Goal: Task Accomplishment & Management: Manage account settings

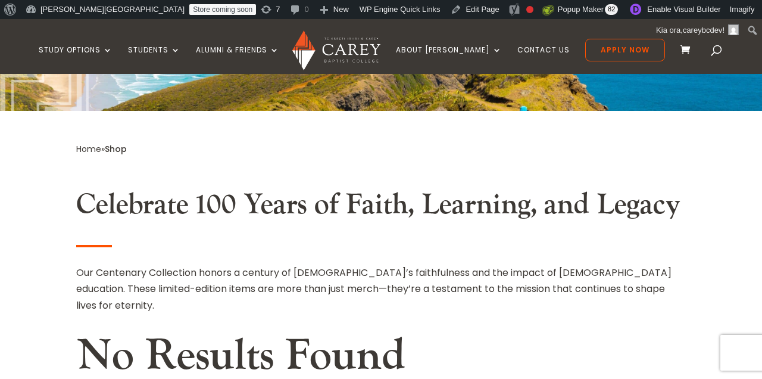
scroll to position [222, 0]
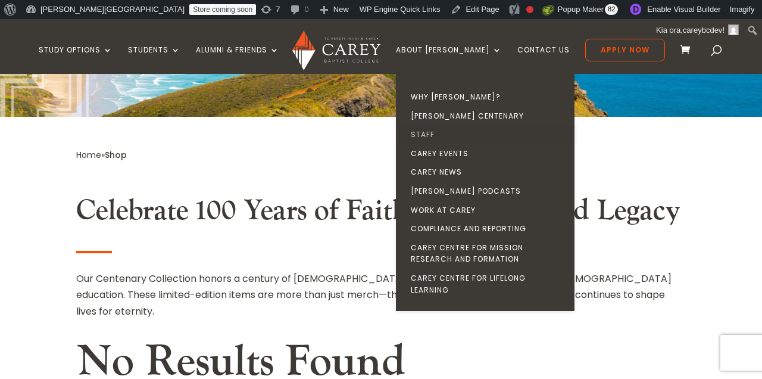
click at [457, 132] on link "Staff" at bounding box center [488, 134] width 179 height 19
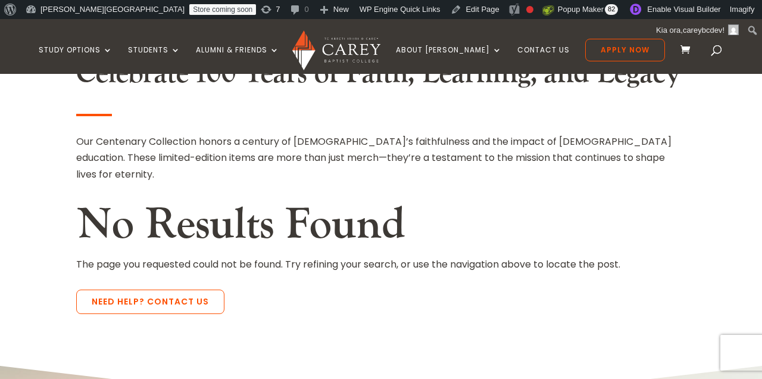
scroll to position [418, 0]
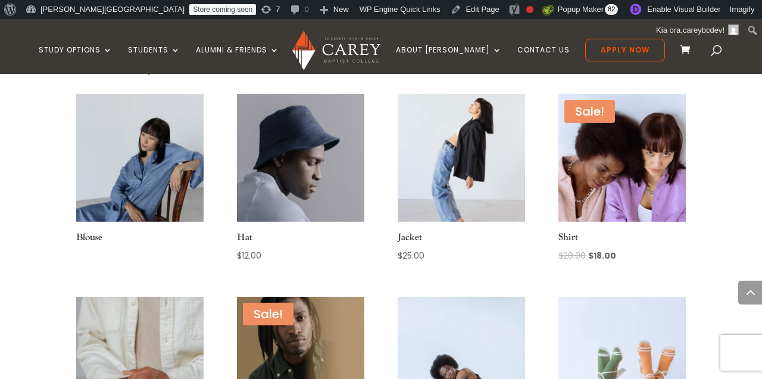
scroll to position [332, 0]
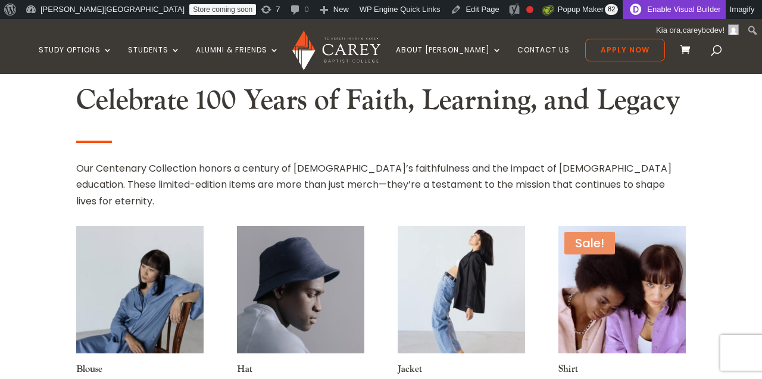
click at [623, 8] on link "Enable Visual Builder" at bounding box center [674, 9] width 102 height 19
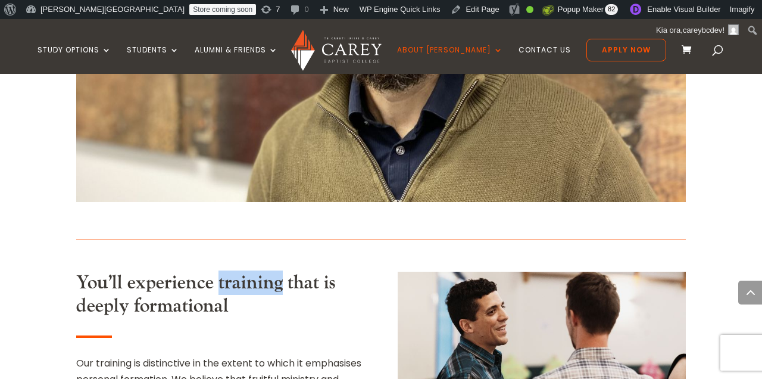
scroll to position [805, 0]
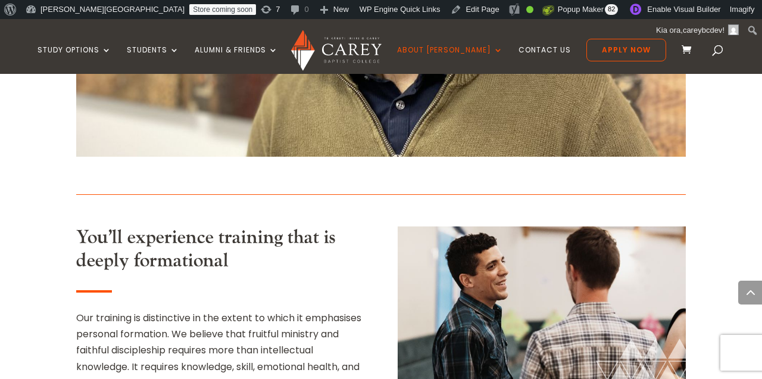
click at [191, 225] on span "You’ll experience training that is deeply formational" at bounding box center [205, 248] width 259 height 47
click at [262, 225] on span "You’ll experience training that is deeply formational" at bounding box center [205, 248] width 259 height 47
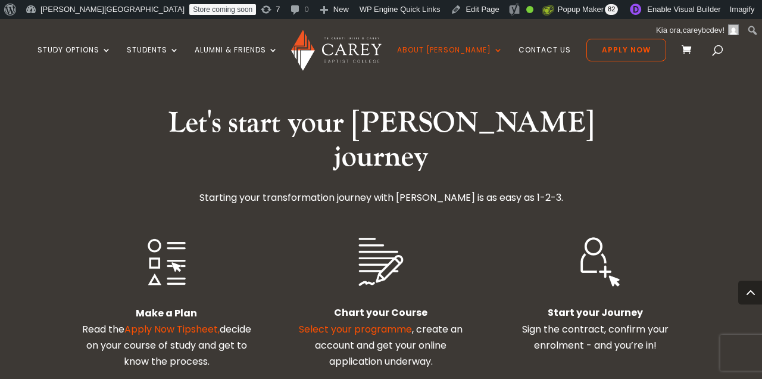
scroll to position [2032, 0]
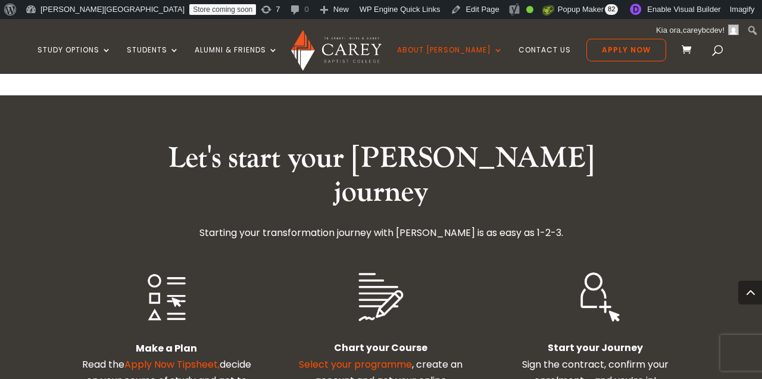
click at [365, 341] on b "Chart your Course" at bounding box center [381, 348] width 94 height 14
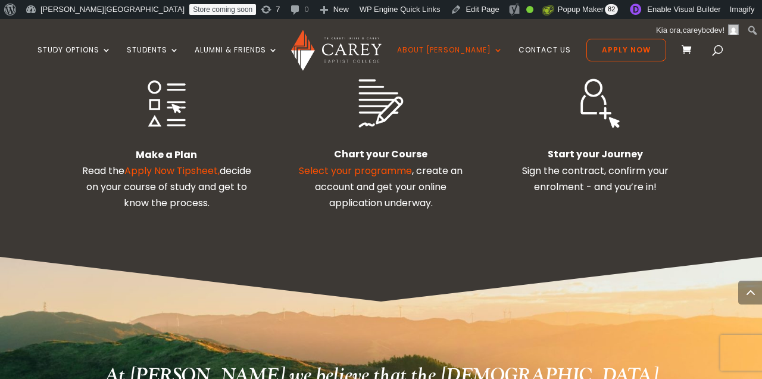
scroll to position [2324, 0]
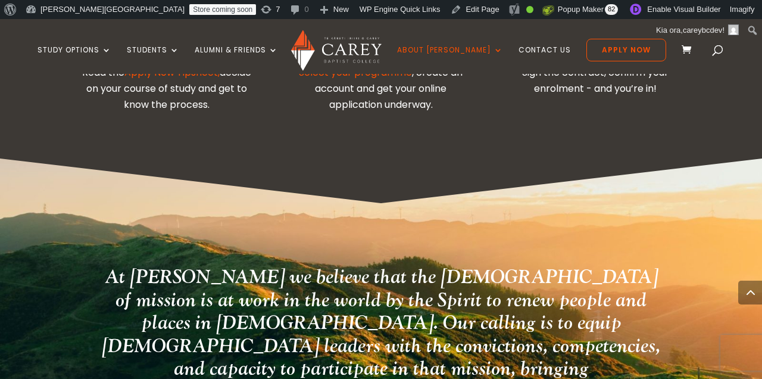
click at [336, 266] on h2 "At Carey we believe that the God of mission is at work in the world by the Spir…" at bounding box center [381, 360] width 564 height 189
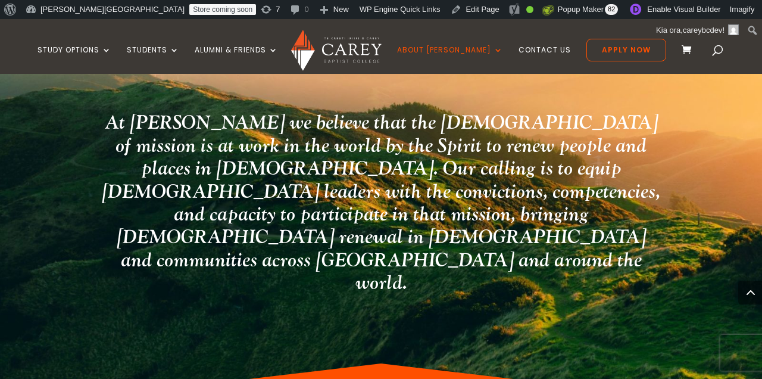
scroll to position [2552, 0]
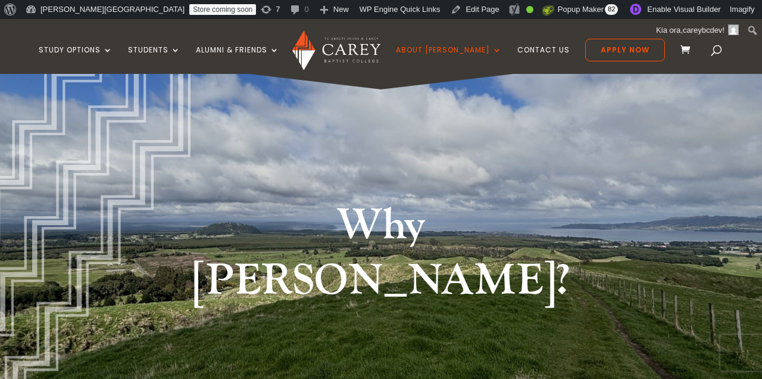
scroll to position [0, 0]
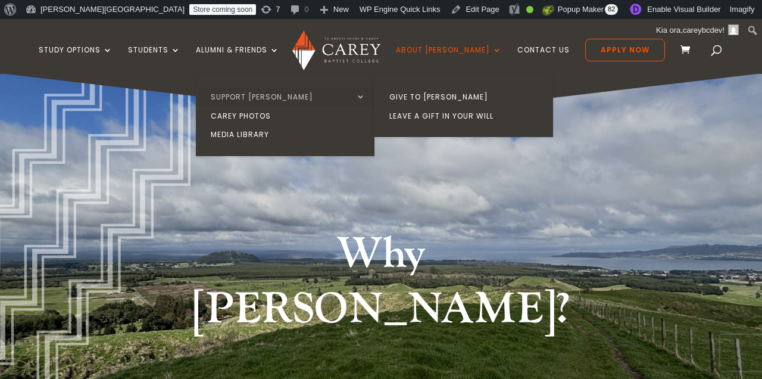
click at [245, 95] on link "Support [PERSON_NAME]" at bounding box center [288, 97] width 179 height 19
click at [444, 92] on link "Give to [PERSON_NAME]" at bounding box center [467, 97] width 179 height 19
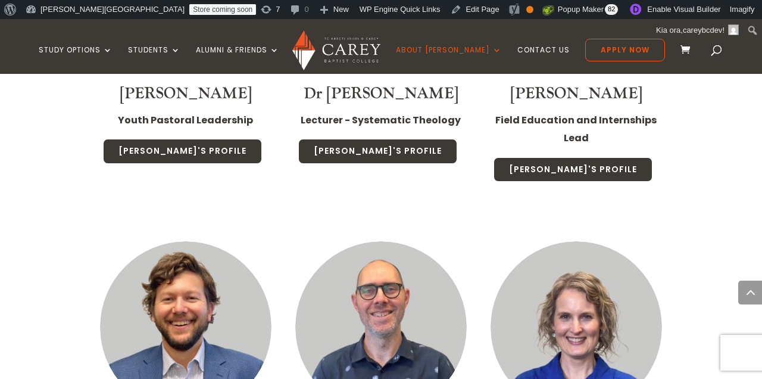
scroll to position [2119, 0]
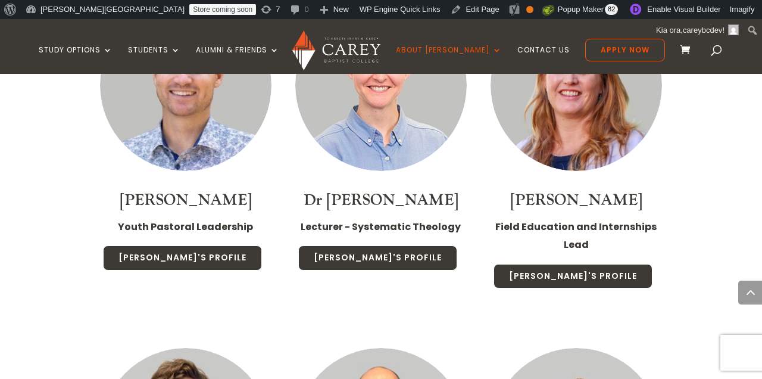
click at [424, 190] on link "Dr [PERSON_NAME]" at bounding box center [381, 200] width 155 height 20
click at [438, 220] on strong "Lecturer - Systematic Theology" at bounding box center [381, 227] width 160 height 14
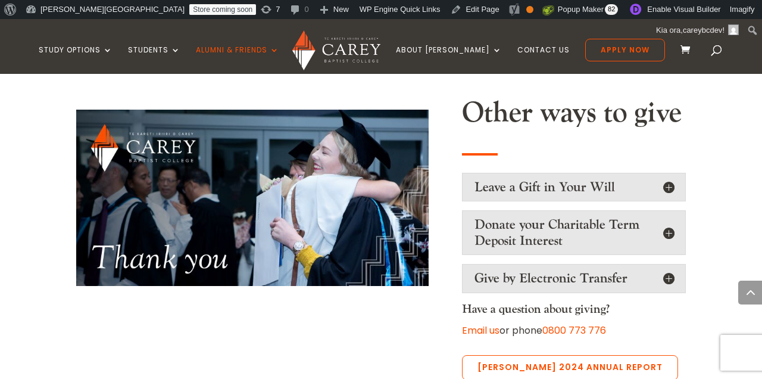
click at [514, 179] on h5 "Leave a Gift in Your Will" at bounding box center [574, 186] width 199 height 15
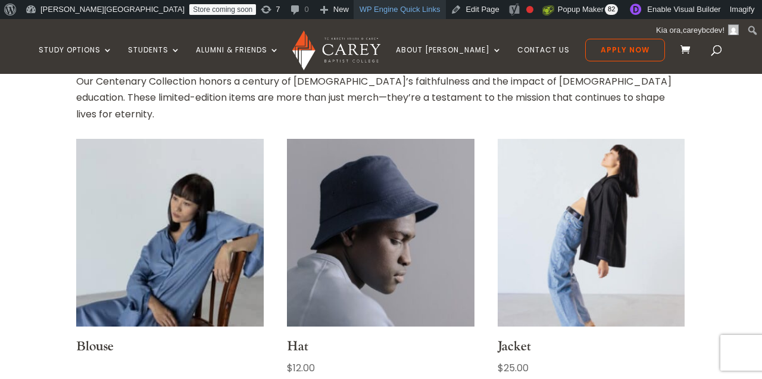
scroll to position [388, 0]
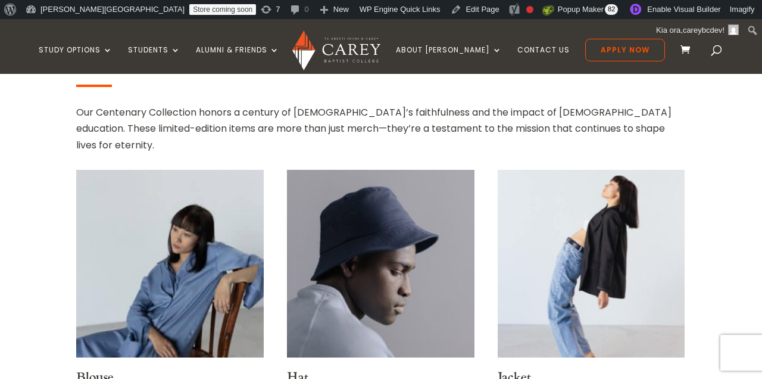
click at [391, 111] on div "Our Centenary Collection honors a century of [DEMOGRAPHIC_DATA]’s faithfulness …" at bounding box center [381, 128] width 610 height 49
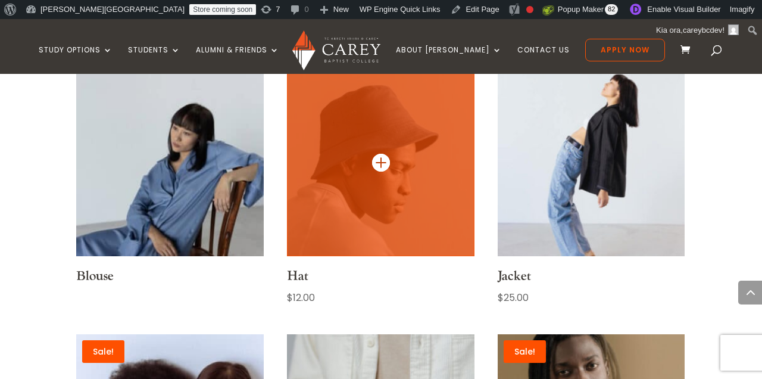
scroll to position [438, 0]
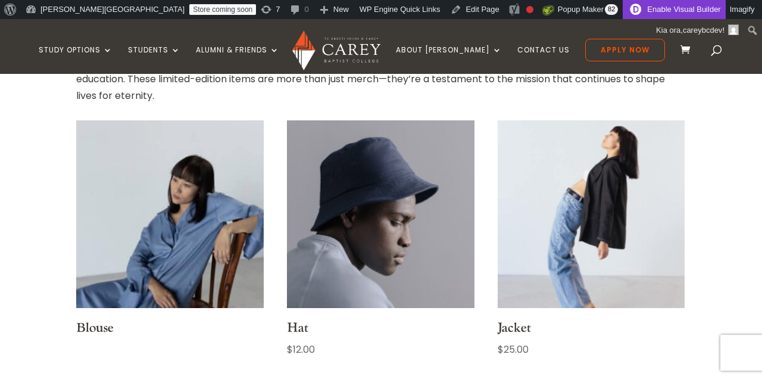
click at [623, 12] on link "Enable Visual Builder" at bounding box center [674, 9] width 102 height 19
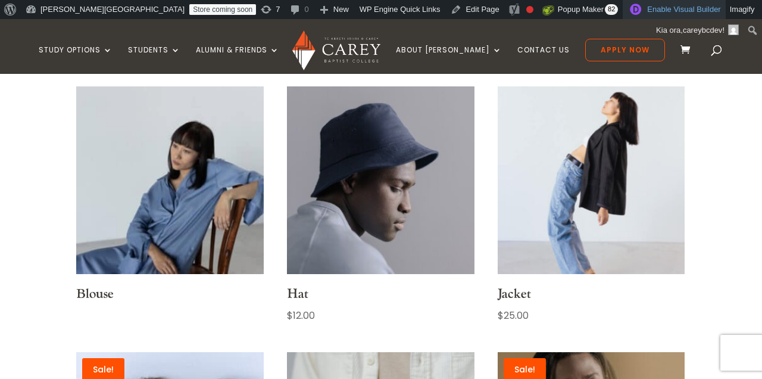
scroll to position [497, 0]
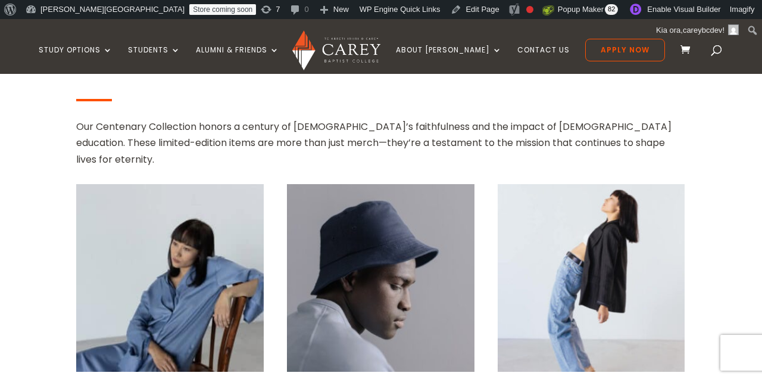
scroll to position [357, 0]
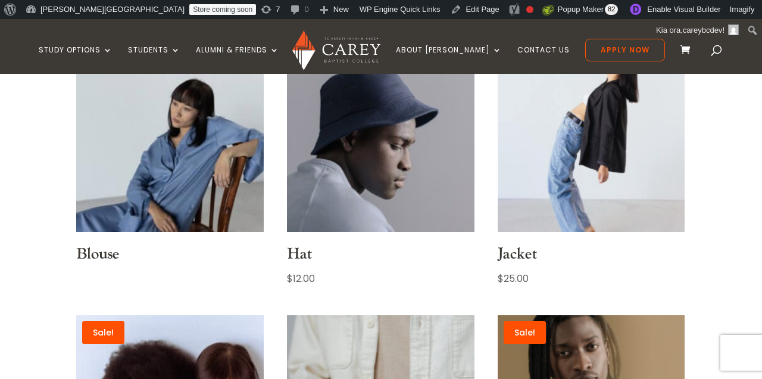
scroll to position [558, 0]
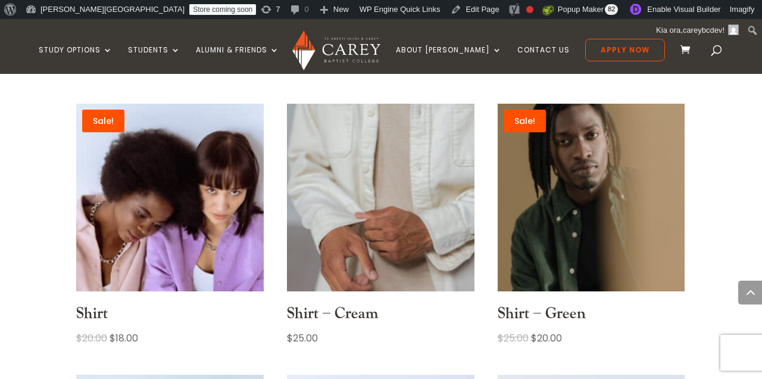
scroll to position [670, 0]
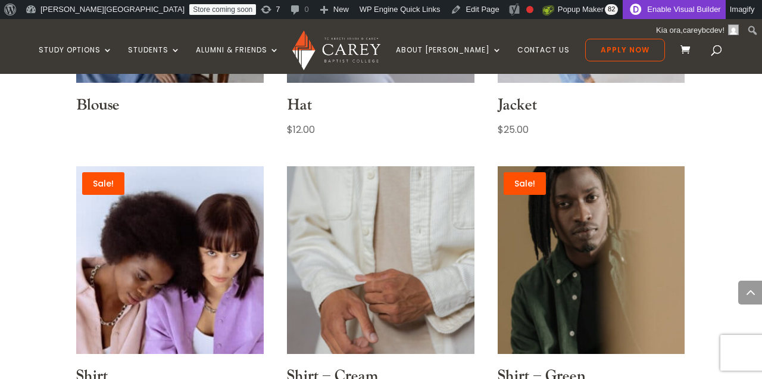
click at [623, 12] on link "Enable Visual Builder" at bounding box center [674, 9] width 102 height 19
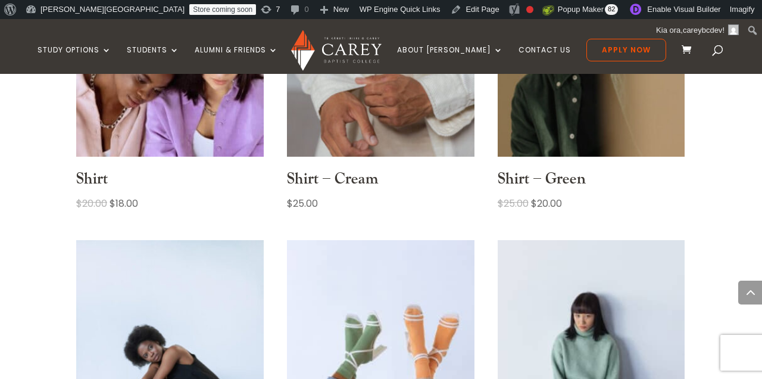
scroll to position [618, 0]
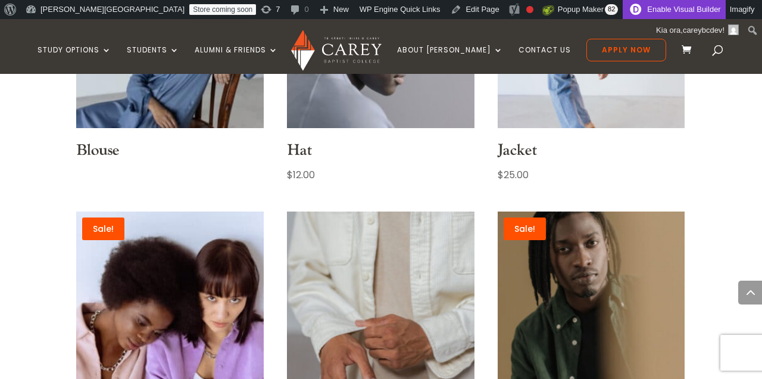
click at [623, 5] on link "Enable Visual Builder" at bounding box center [674, 9] width 102 height 19
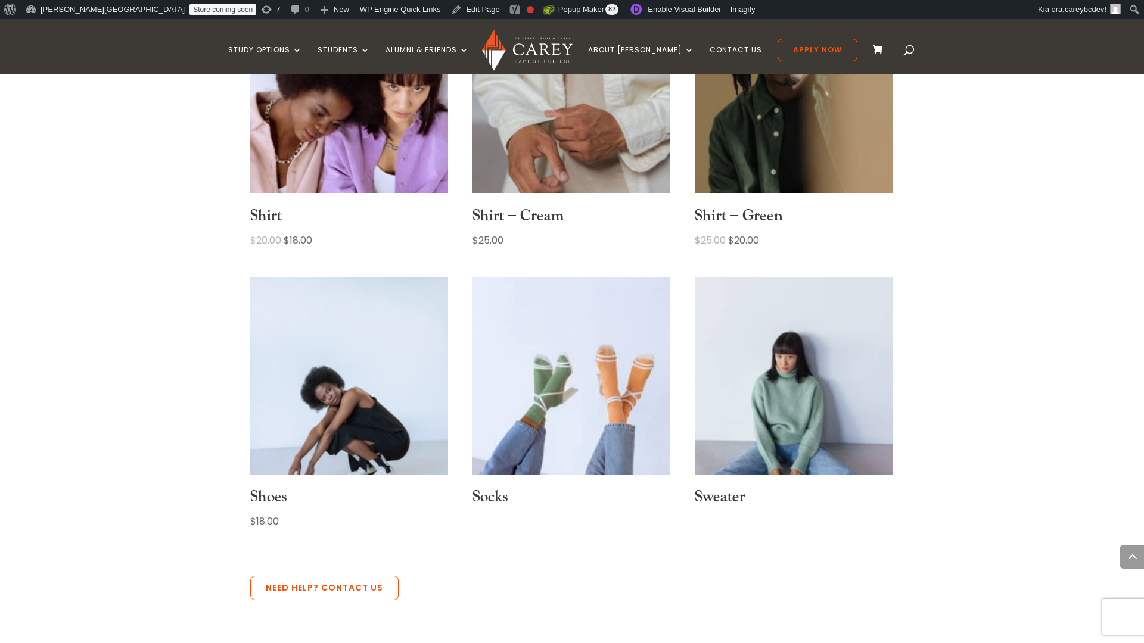
scroll to position [905, 0]
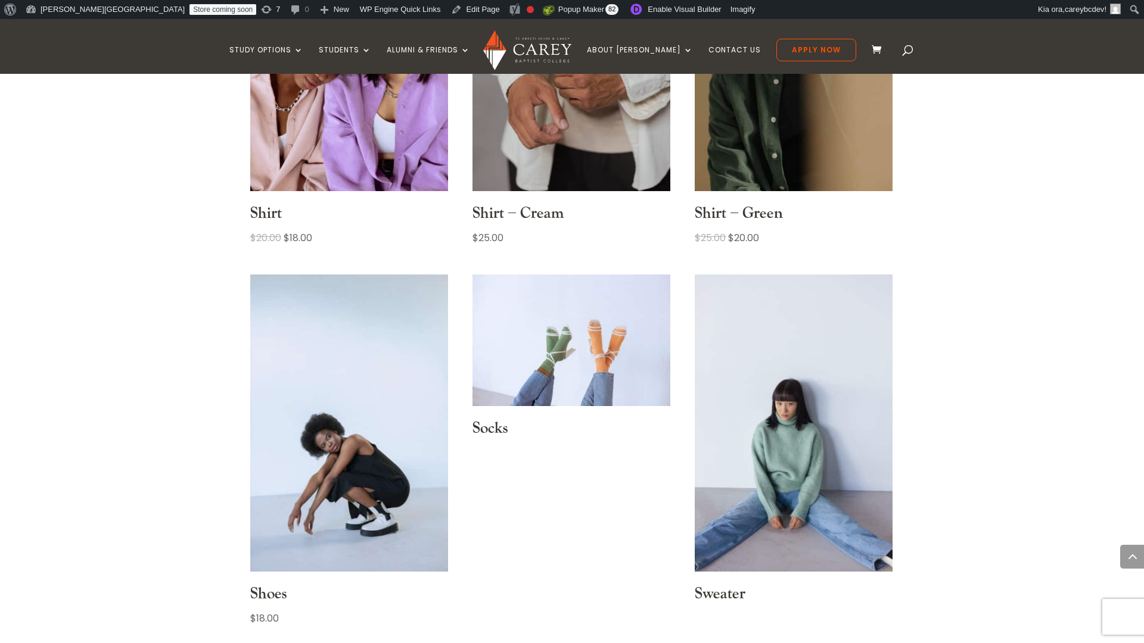
scroll to position [1131, 0]
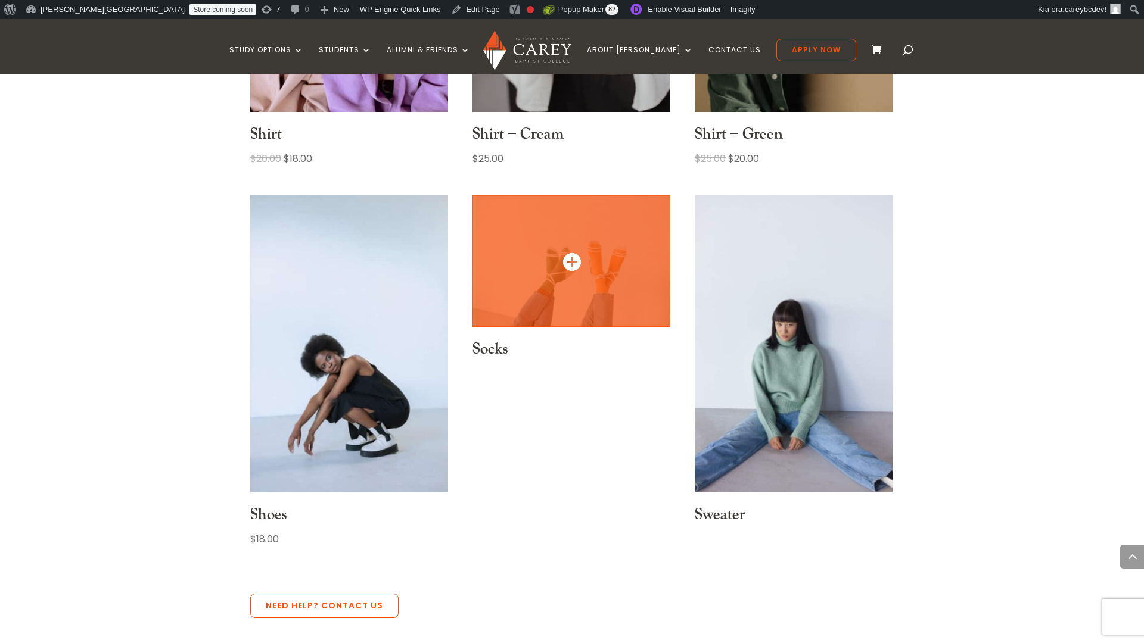
click at [606, 219] on img at bounding box center [571, 261] width 198 height 132
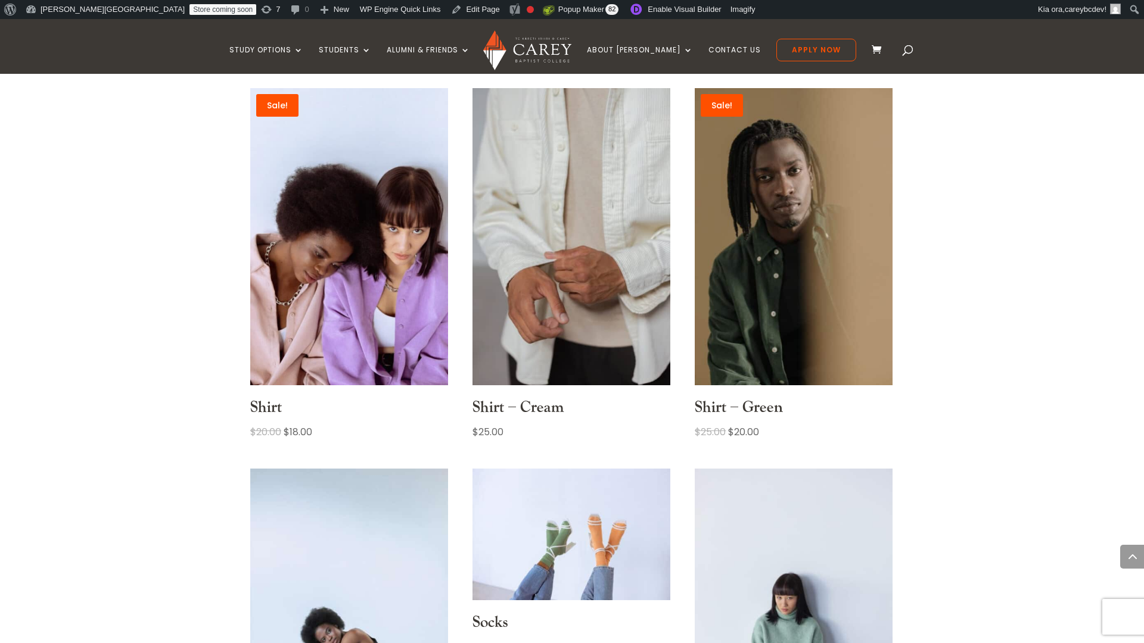
scroll to position [787, 0]
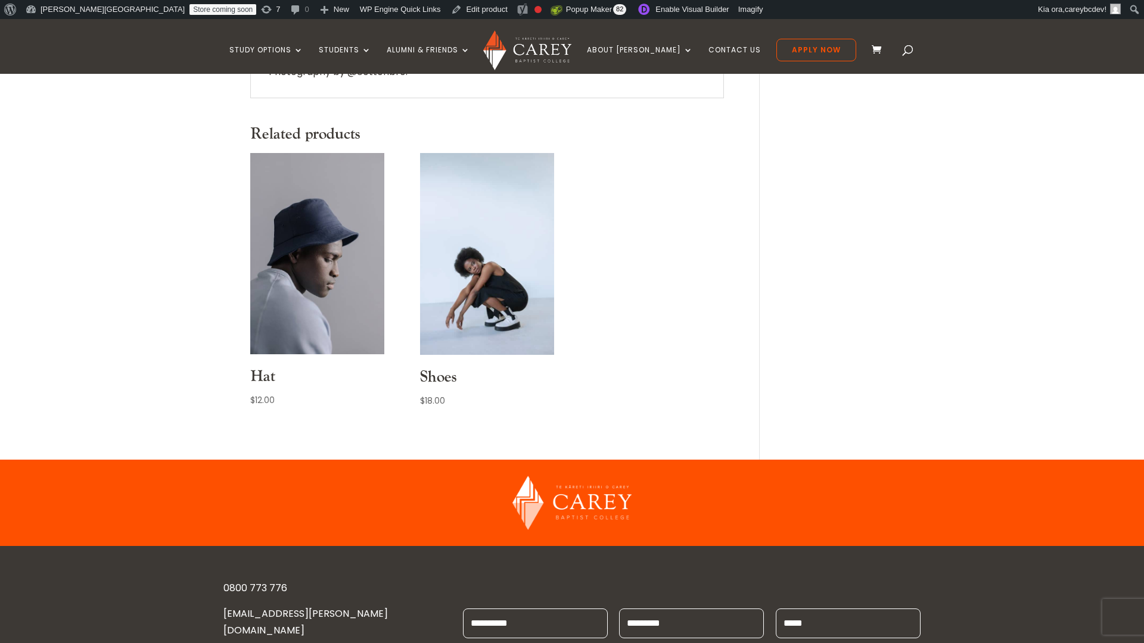
scroll to position [462, 0]
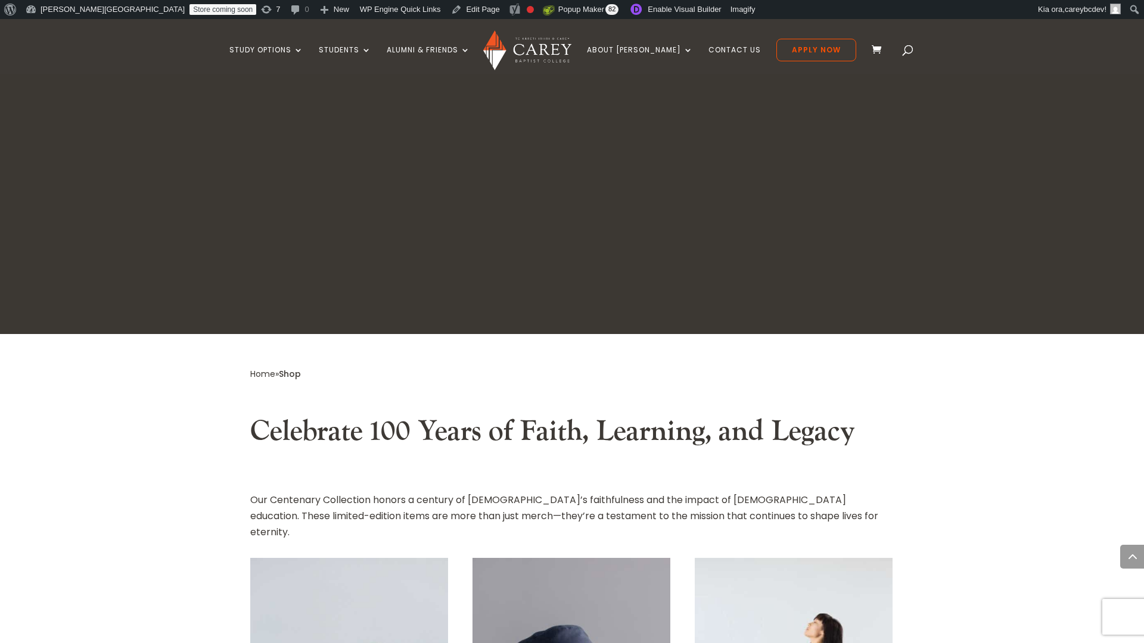
scroll to position [507, 0]
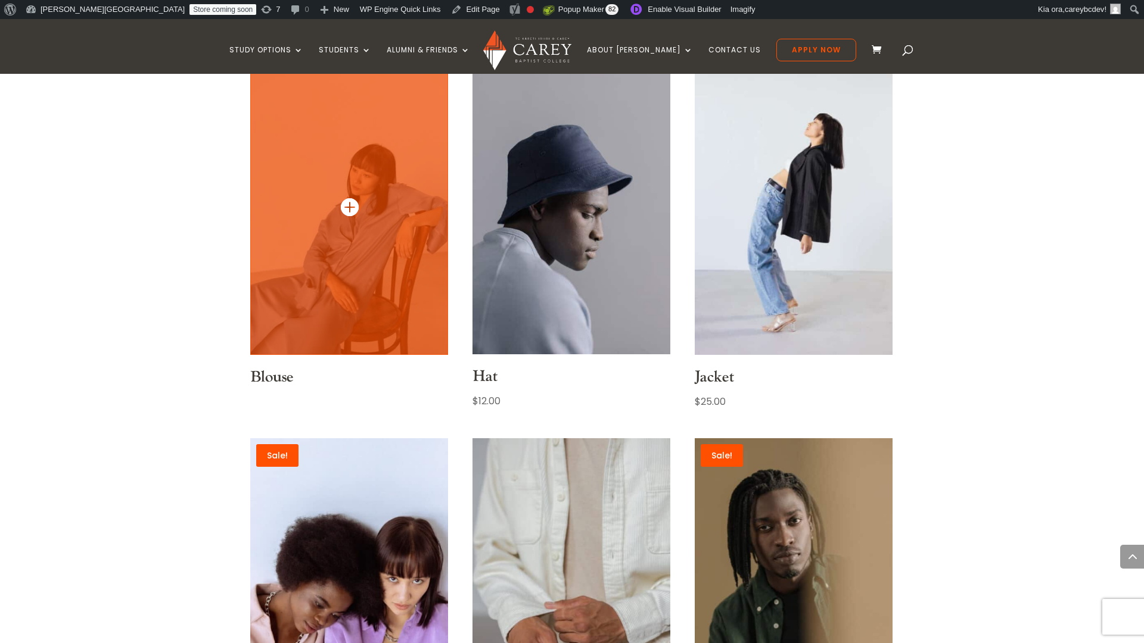
click at [284, 200] on img at bounding box center [349, 206] width 198 height 297
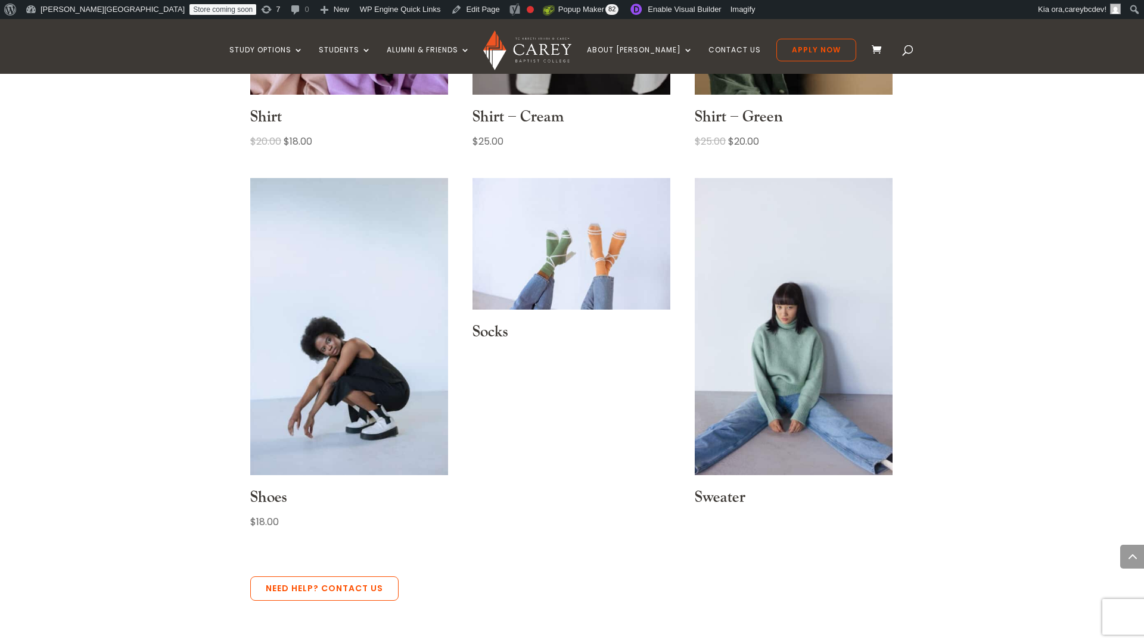
scroll to position [1244, 0]
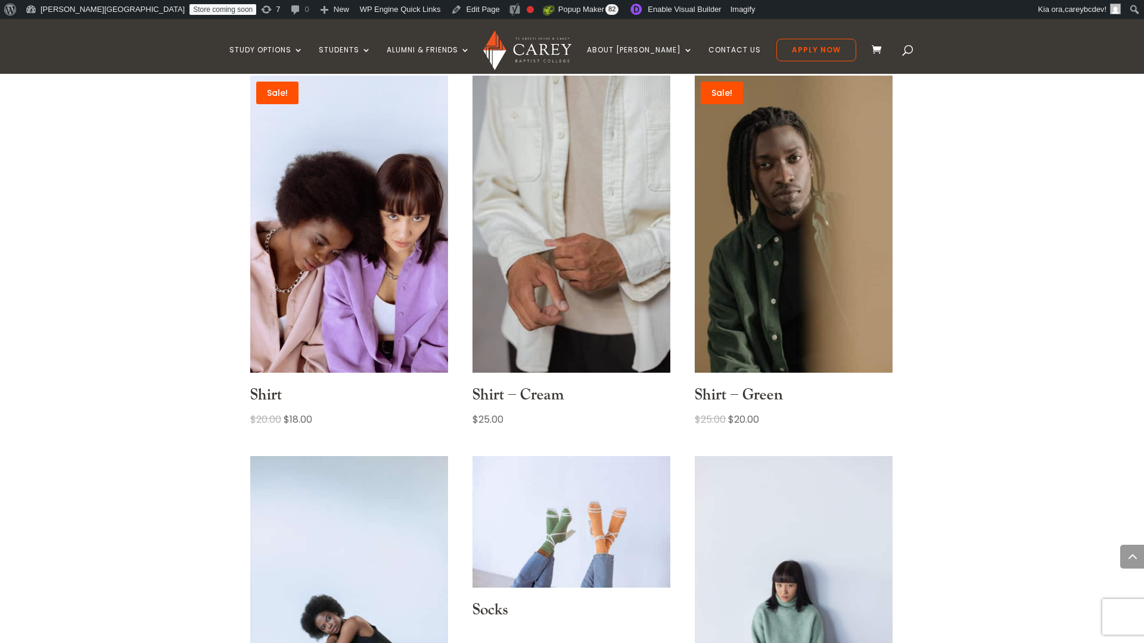
scroll to position [777, 0]
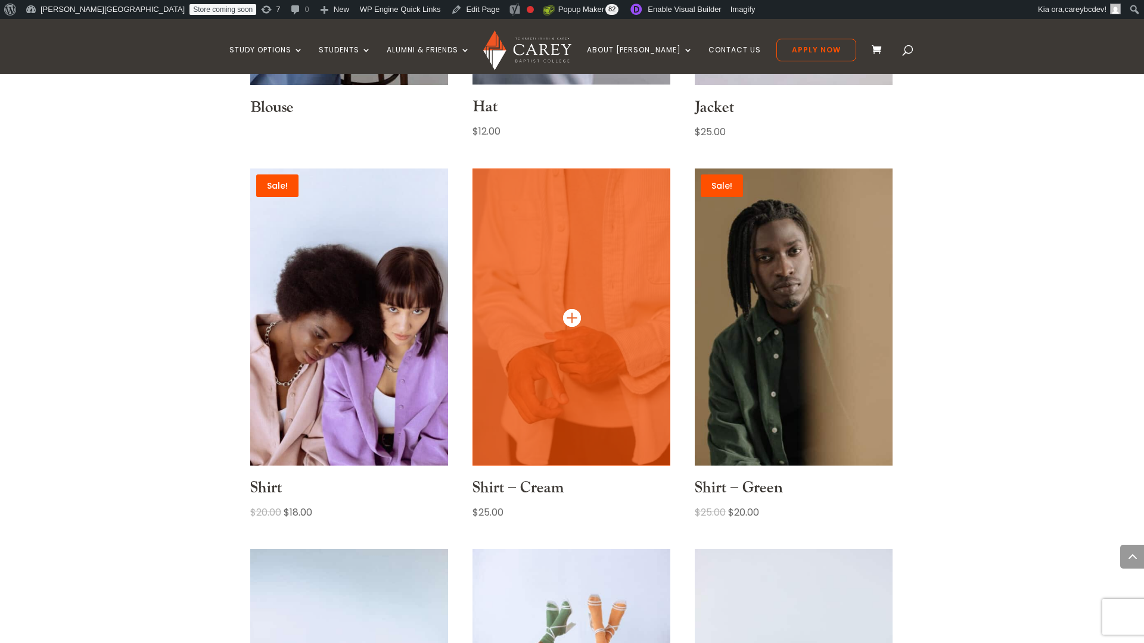
click at [599, 255] on img at bounding box center [571, 317] width 198 height 297
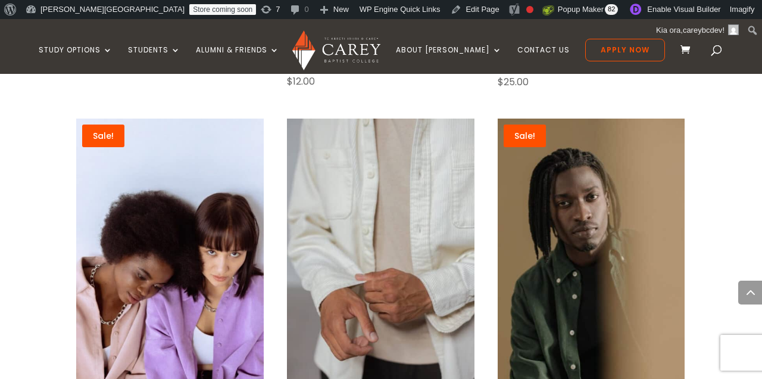
scroll to position [807, 0]
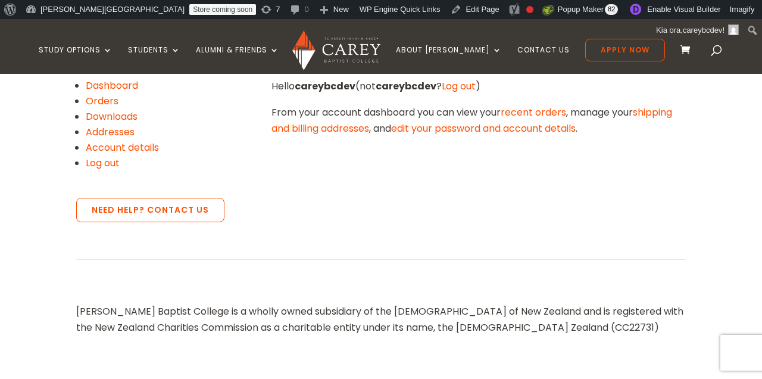
scroll to position [402, 0]
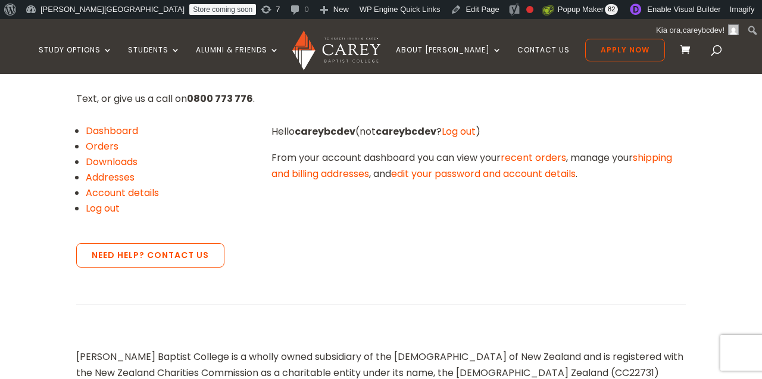
click at [456, 133] on link "Log out" at bounding box center [459, 131] width 34 height 14
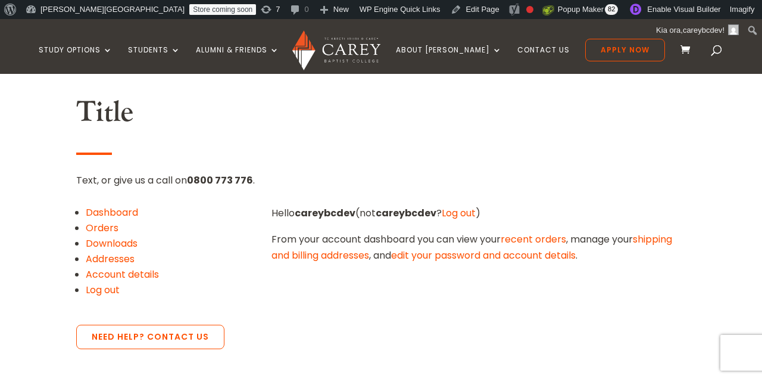
scroll to position [279, 0]
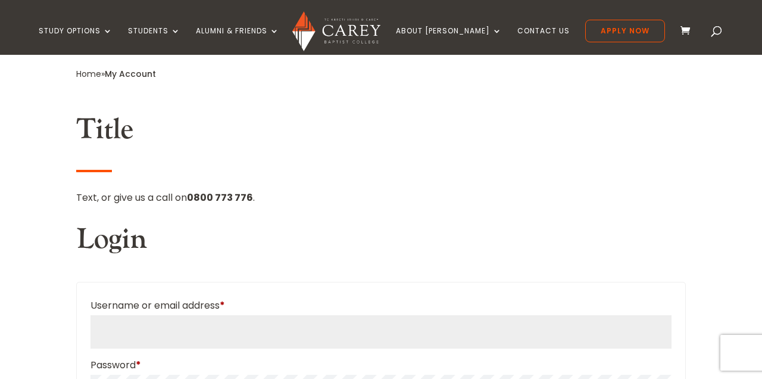
scroll to position [424, 0]
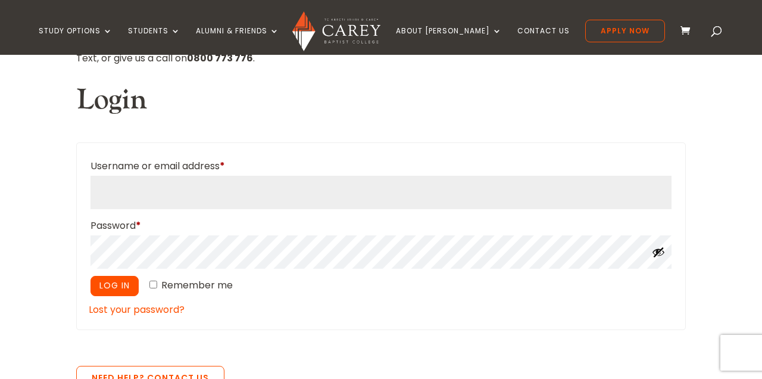
type input "**********"
click at [110, 282] on button "Log in" at bounding box center [115, 286] width 48 height 20
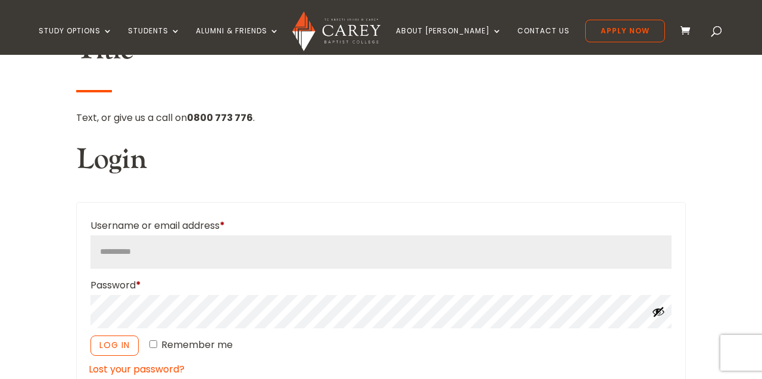
scroll to position [360, 0]
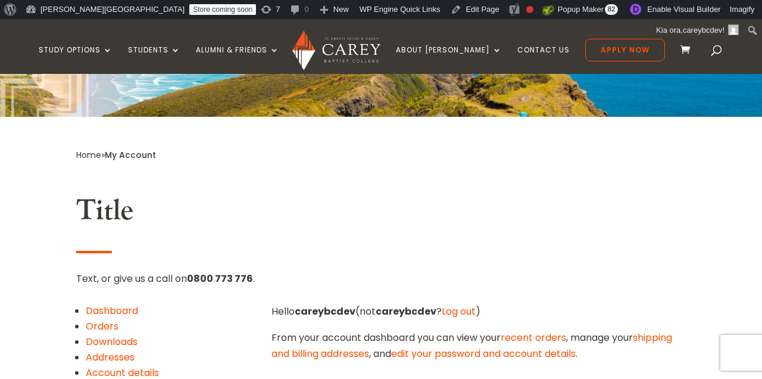
scroll to position [223, 0]
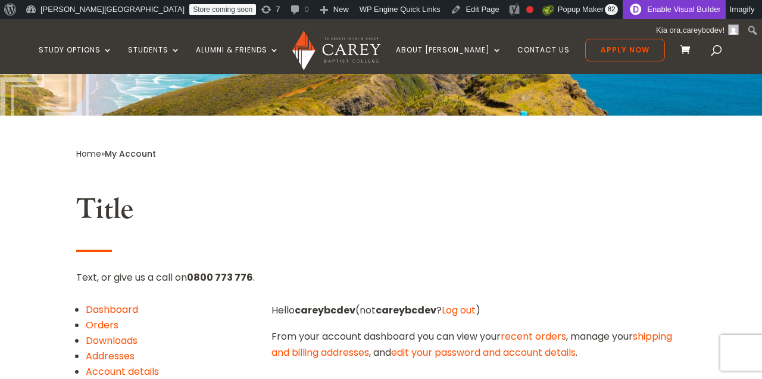
click at [623, 10] on link "Enable Visual Builder" at bounding box center [674, 9] width 102 height 19
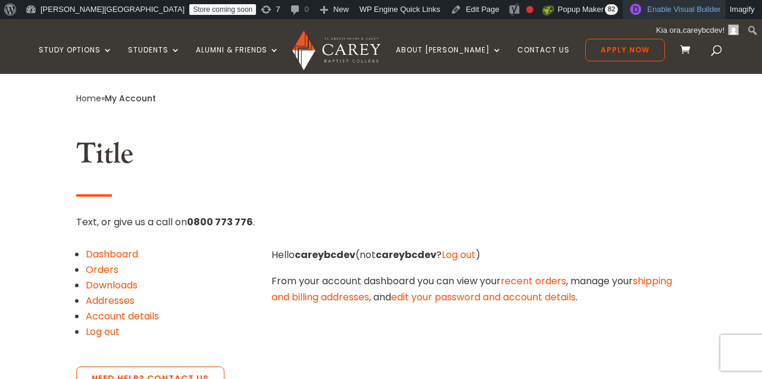
scroll to position [321, 0]
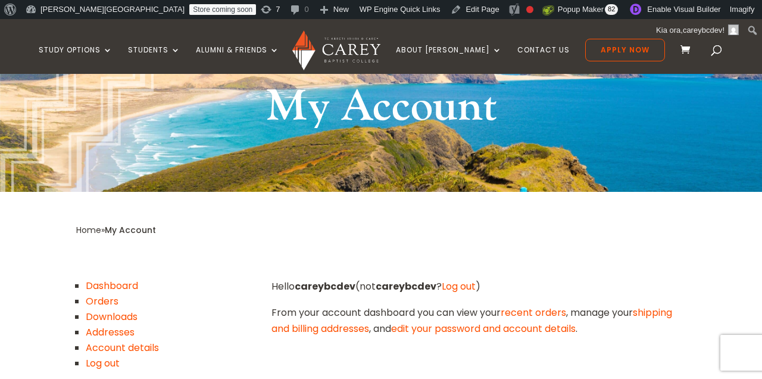
scroll to position [256, 0]
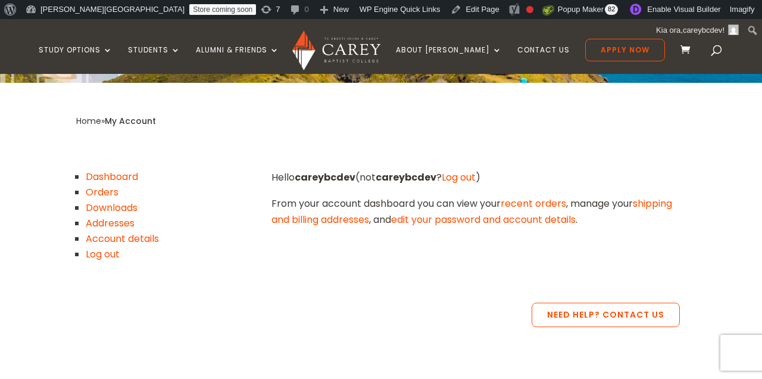
click at [96, 175] on link "Dashboard" at bounding box center [112, 177] width 52 height 14
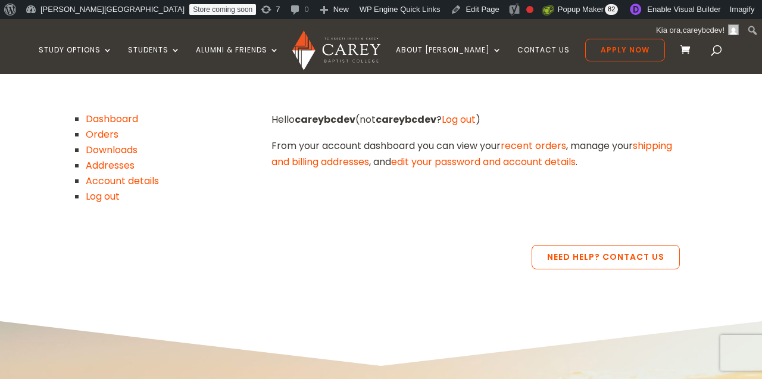
scroll to position [244, 0]
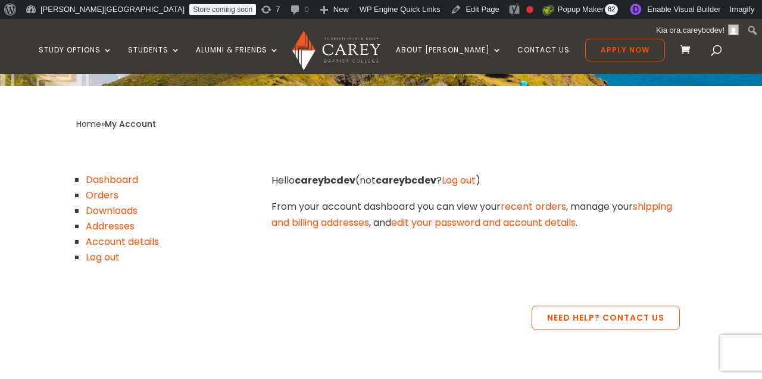
scroll to position [257, 0]
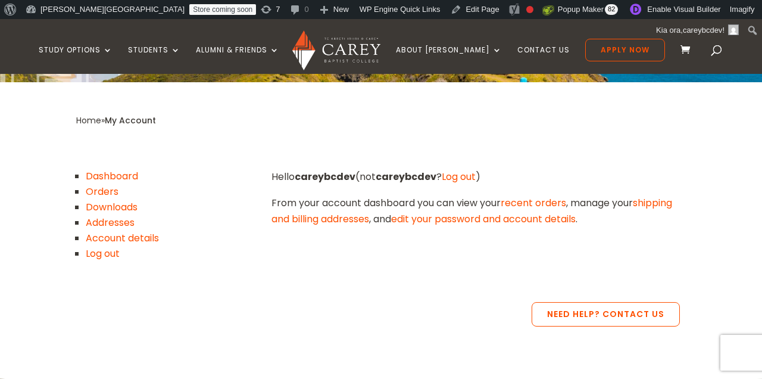
click at [111, 190] on link "Orders" at bounding box center [102, 192] width 33 height 14
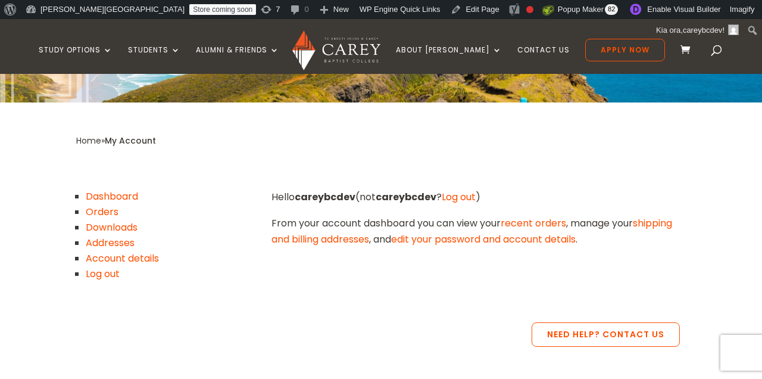
scroll to position [230, 0]
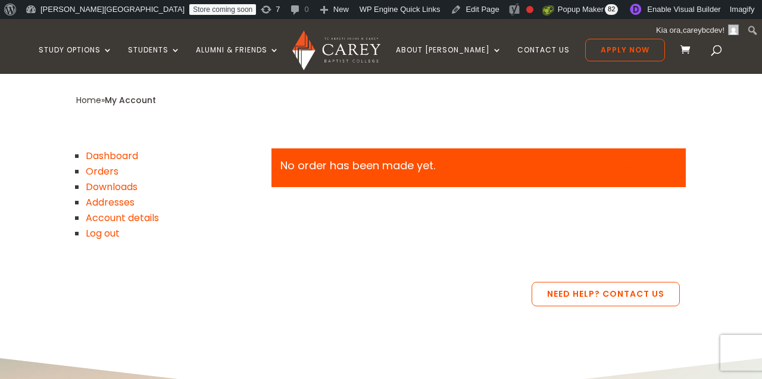
scroll to position [281, 0]
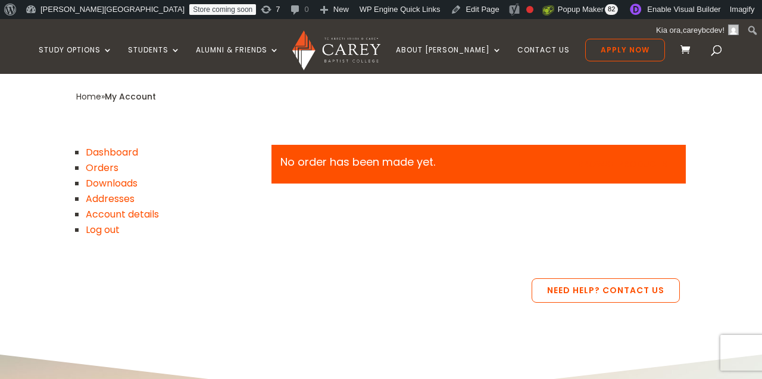
click at [99, 184] on link "Downloads" at bounding box center [112, 183] width 52 height 14
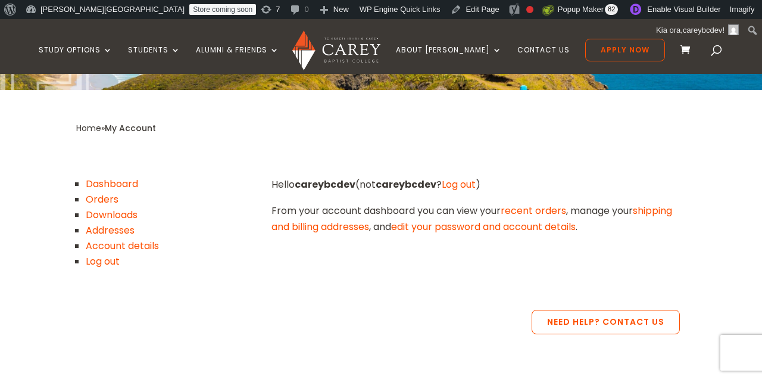
scroll to position [254, 0]
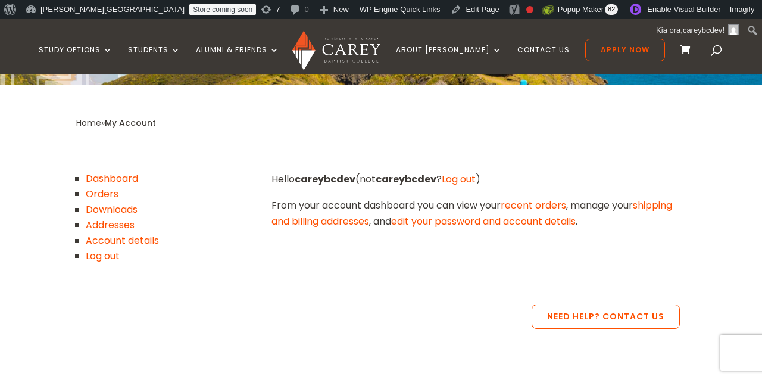
click at [102, 223] on link "Addresses" at bounding box center [110, 225] width 49 height 14
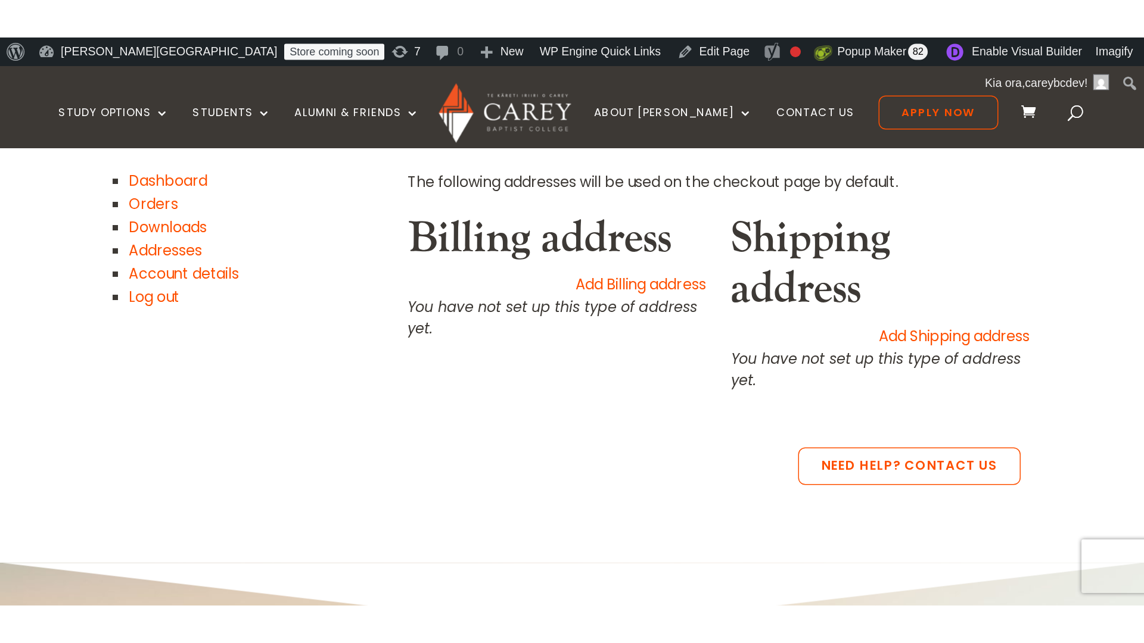
scroll to position [306, 0]
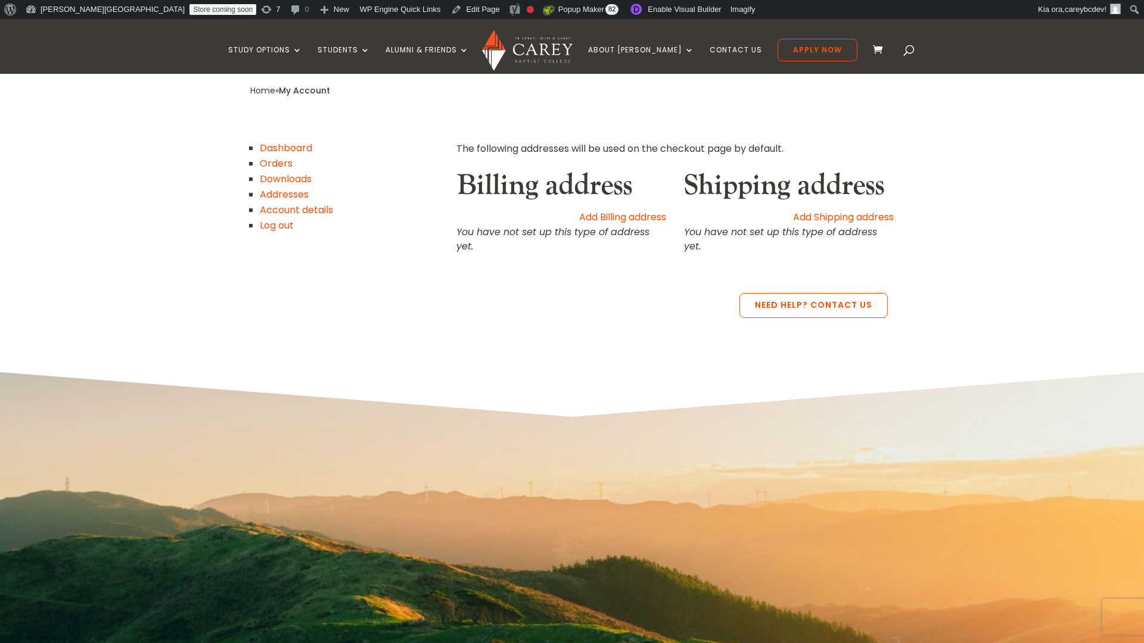
click at [684, 296] on div "Need Help? Contact Us" at bounding box center [568, 305] width 637 height 25
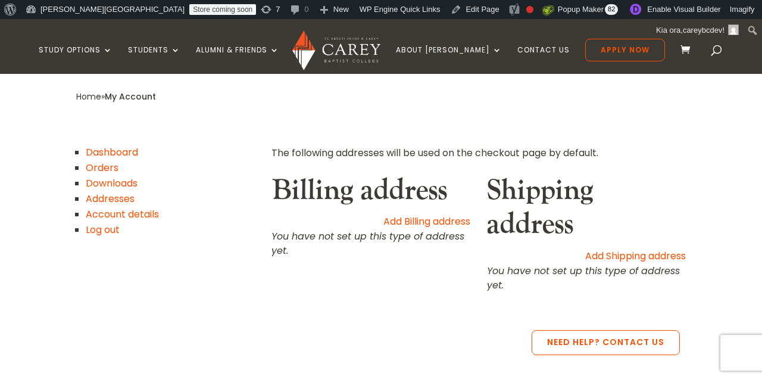
scroll to position [294, 0]
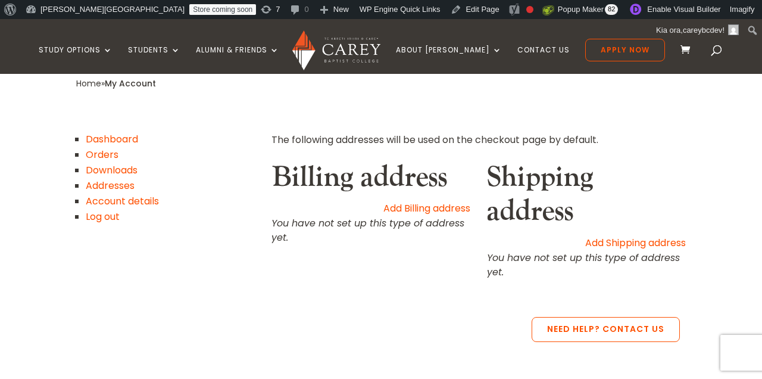
click at [122, 201] on link "Account details" at bounding box center [122, 201] width 73 height 14
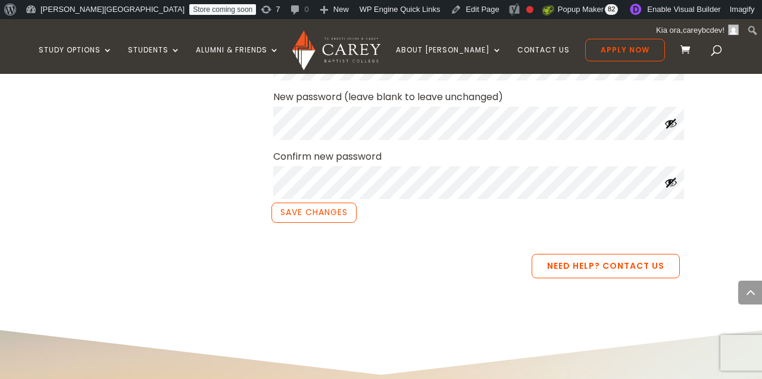
scroll to position [572, 0]
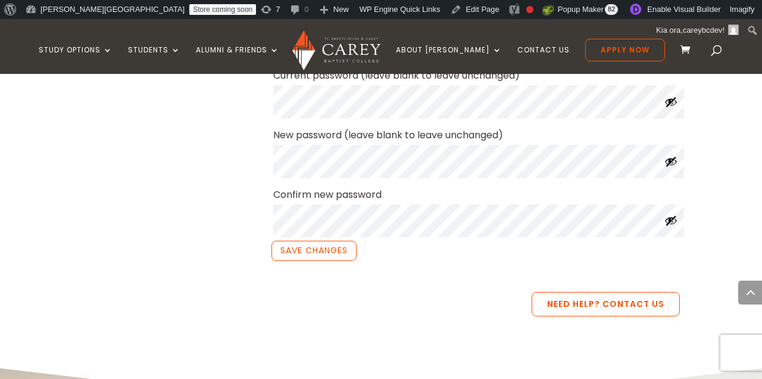
click at [310, 313] on div "Need Help? Contact Us" at bounding box center [378, 304] width 604 height 25
click at [235, 248] on div "**********" at bounding box center [381, 56] width 610 height 407
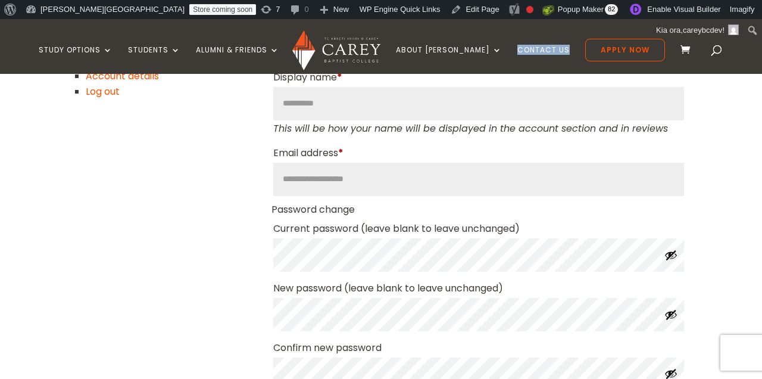
scroll to position [425, 0]
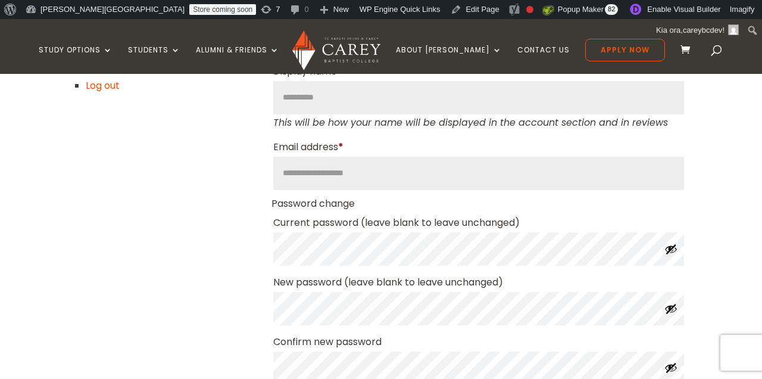
click at [228, 273] on div "**********" at bounding box center [381, 204] width 610 height 407
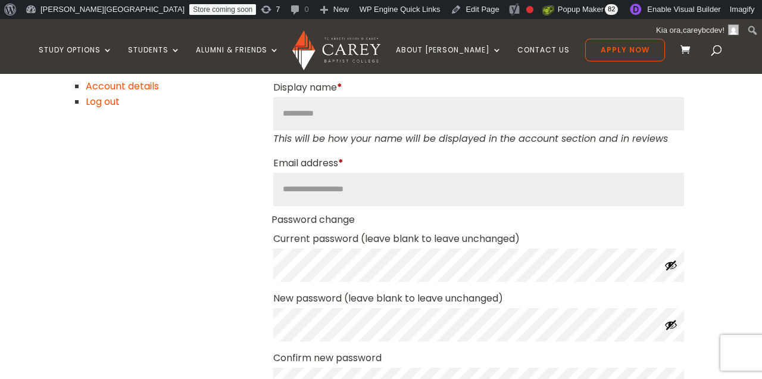
scroll to position [436, 0]
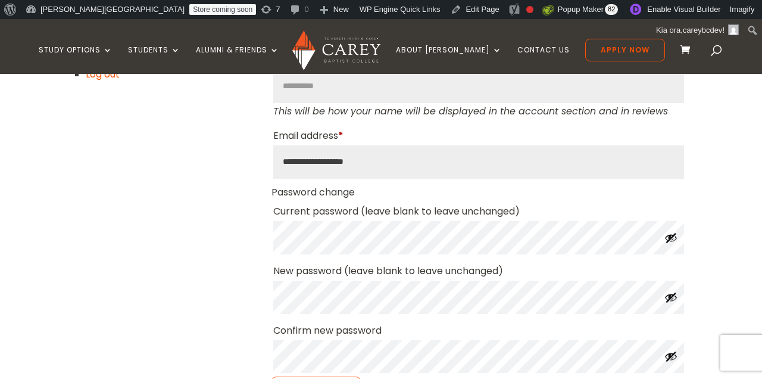
click at [422, 170] on input "**********" at bounding box center [478, 161] width 411 height 33
click at [207, 162] on div "**********" at bounding box center [381, 192] width 610 height 407
click at [223, 222] on div "**********" at bounding box center [381, 192] width 610 height 407
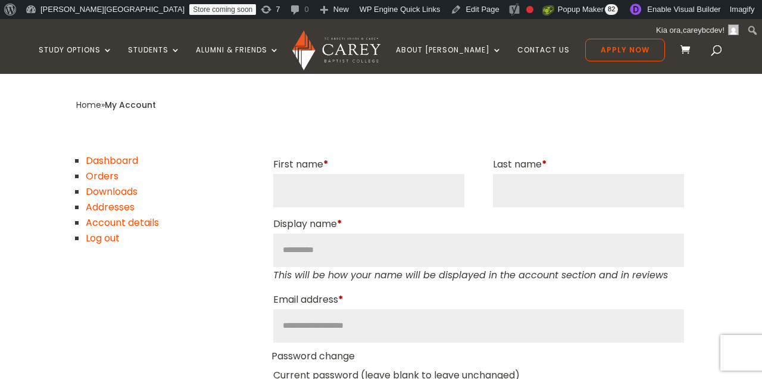
scroll to position [276, 0]
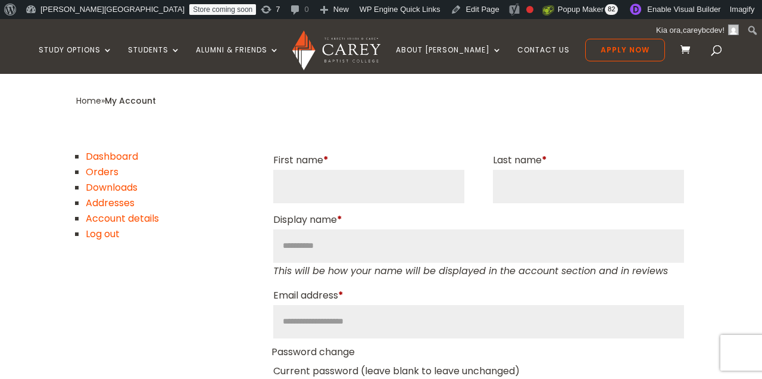
click at [114, 235] on link "Log out" at bounding box center [103, 234] width 34 height 14
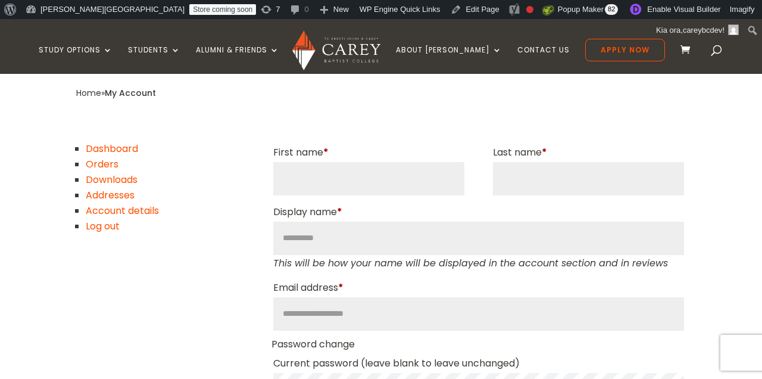
scroll to position [278, 0]
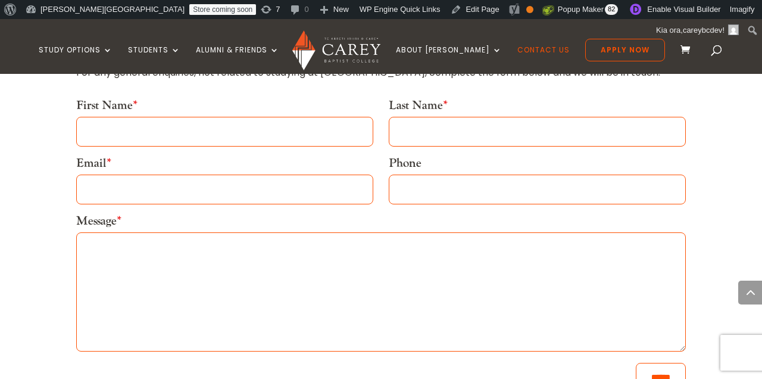
scroll to position [724, 0]
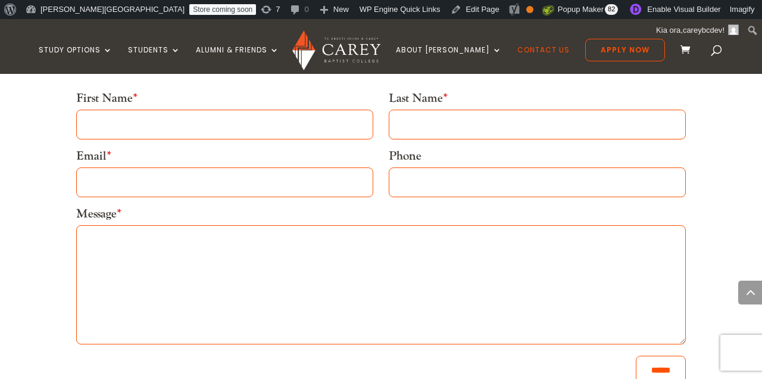
click at [412, 120] on input "Last Name *" at bounding box center [537, 125] width 297 height 30
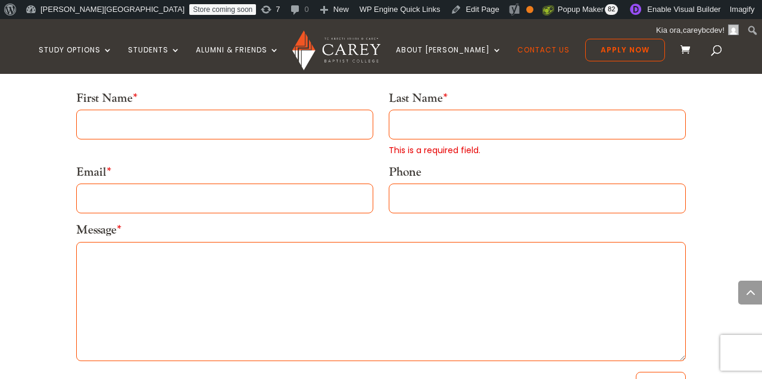
click at [368, 94] on div "First Name *" at bounding box center [224, 115] width 297 height 49
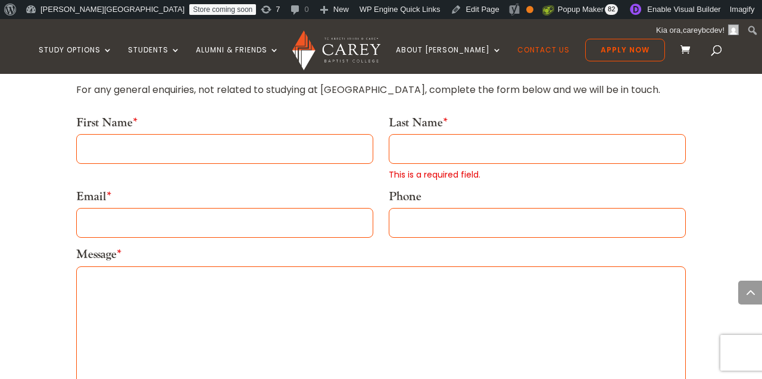
scroll to position [499, 0]
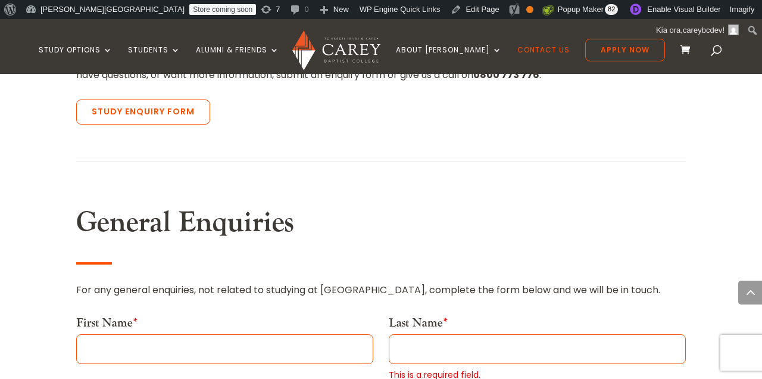
click at [717, 52] on span at bounding box center [717, 52] width 0 height 0
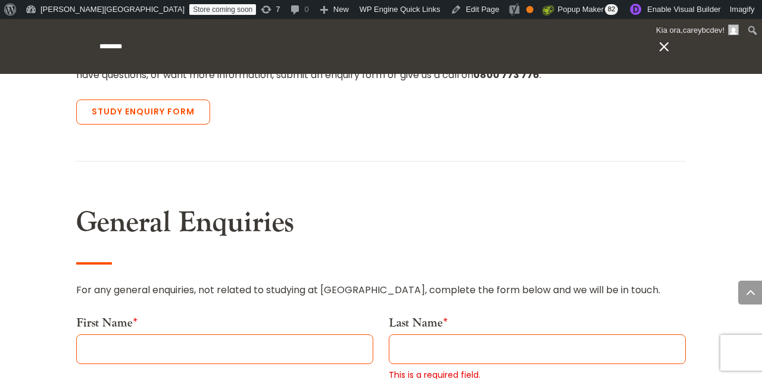
type input "********"
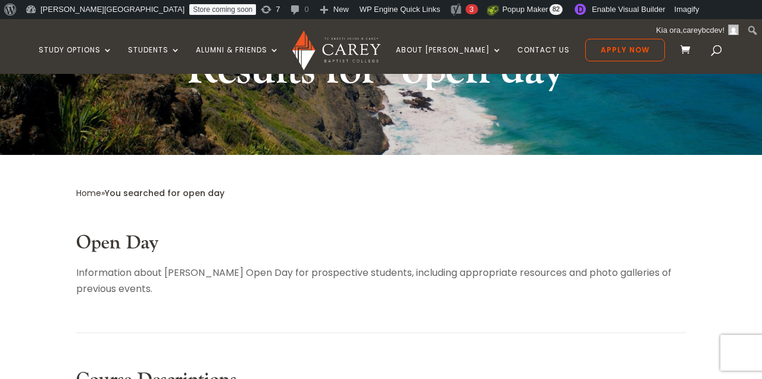
scroll to position [287, 0]
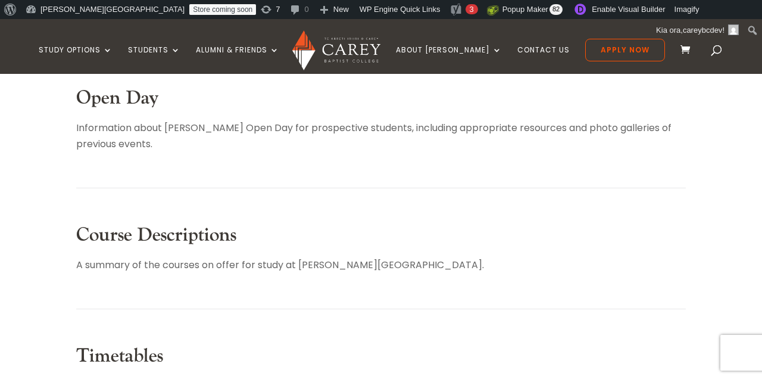
click at [102, 94] on link "Open Day" at bounding box center [117, 98] width 83 height 24
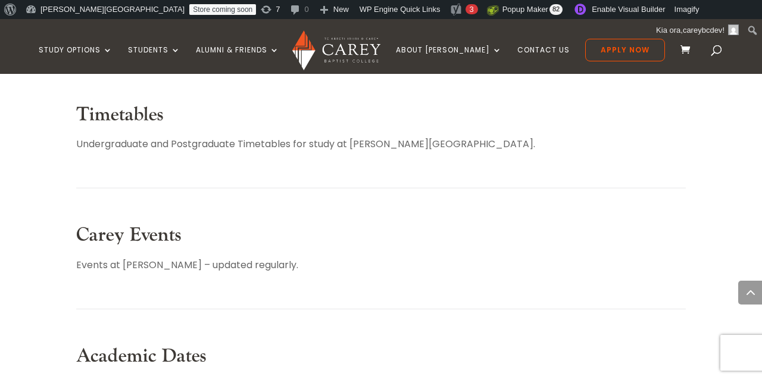
scroll to position [532, 0]
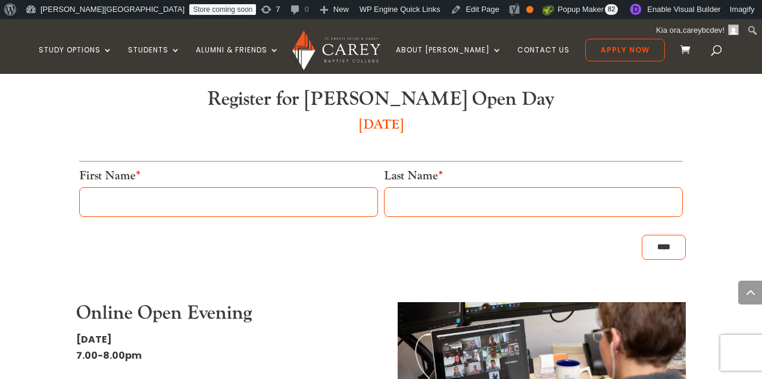
scroll to position [1113, 0]
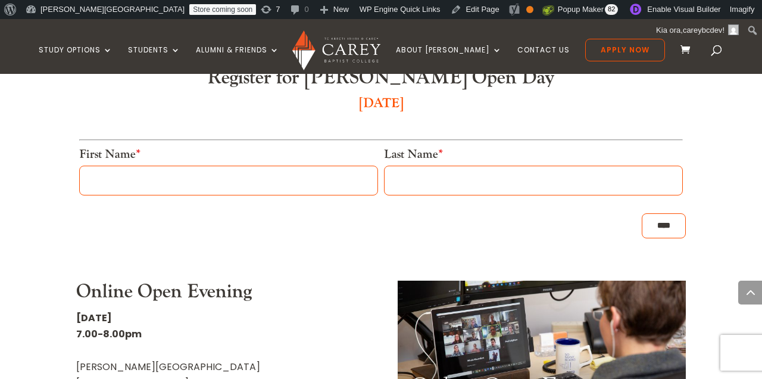
click at [745, 223] on div "Home » About Carey » Carey Events » Open Day Haere mai! From Cape Reinga to Rak…" at bounding box center [381, 232] width 762 height 2012
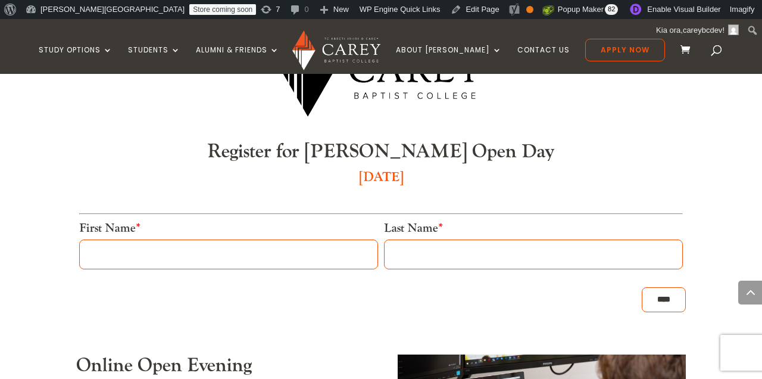
scroll to position [1038, 0]
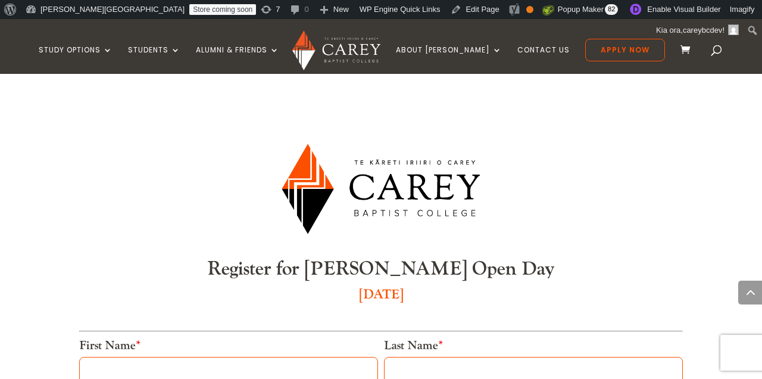
scroll to position [885, 0]
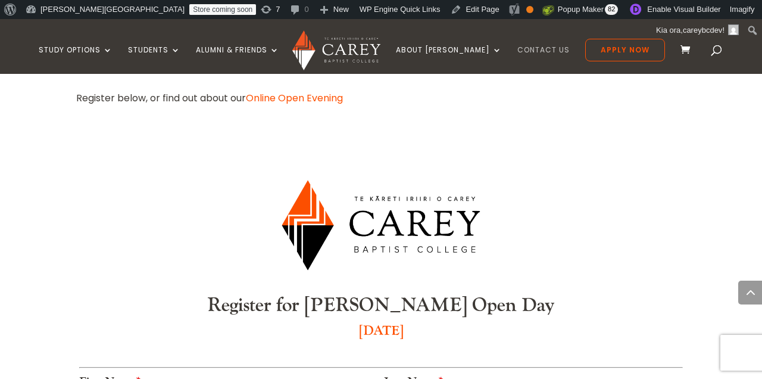
click at [518, 49] on link "Contact Us" at bounding box center [544, 60] width 52 height 28
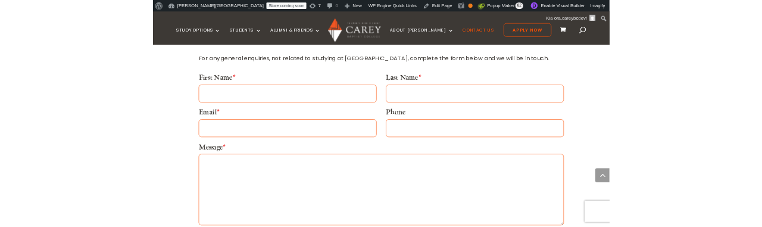
scroll to position [695, 0]
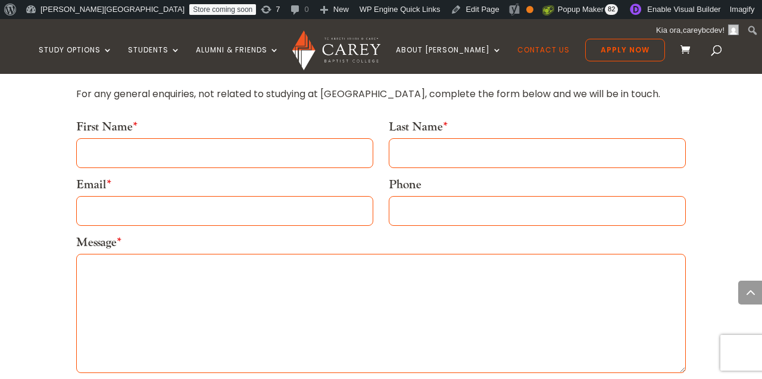
click at [408, 149] on input "Last Name *" at bounding box center [537, 153] width 297 height 30
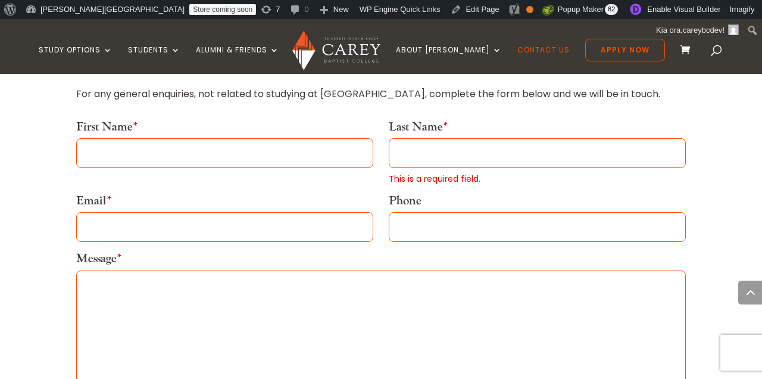
click at [460, 113] on div "General Enquiries For any general enquiries, not related to studying at Carey, …" at bounding box center [381, 231] width 610 height 443
click at [413, 151] on input "Last Name *" at bounding box center [537, 153] width 297 height 30
click at [466, 111] on div "General Enquiries For any general enquiries, not related to studying at Carey, …" at bounding box center [381, 231] width 610 height 443
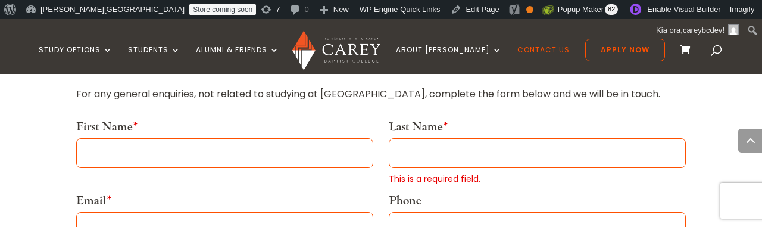
click at [329, 92] on p "For any general enquiries, not related to studying at Carey, complete the form …" at bounding box center [381, 94] width 610 height 16
click at [572, 158] on input "Last Name *" at bounding box center [537, 153] width 297 height 30
click at [610, 117] on div "General Enquiries For any general enquiries, not related to studying at Carey, …" at bounding box center [381, 231] width 610 height 443
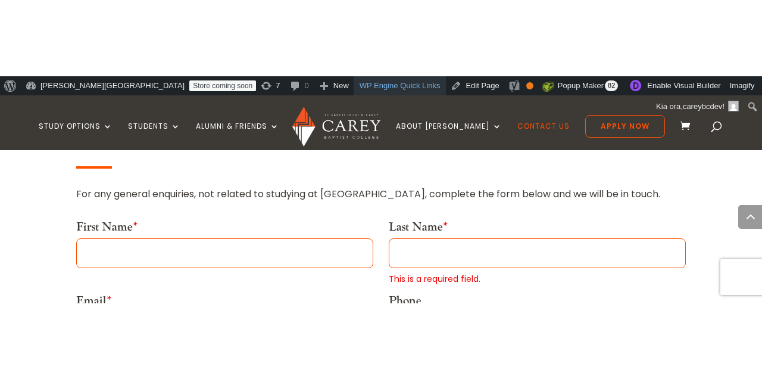
scroll to position [608, 0]
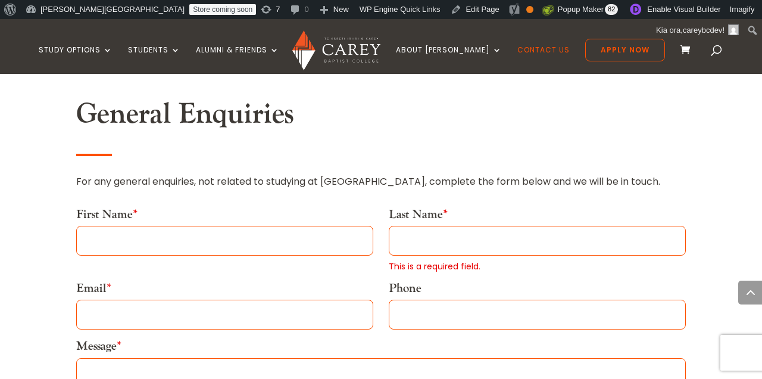
click at [417, 128] on h2 "General Enquiries" at bounding box center [381, 117] width 610 height 41
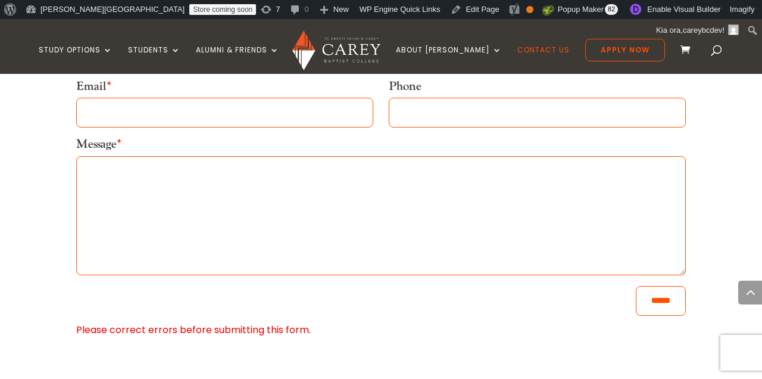
scroll to position [811, 0]
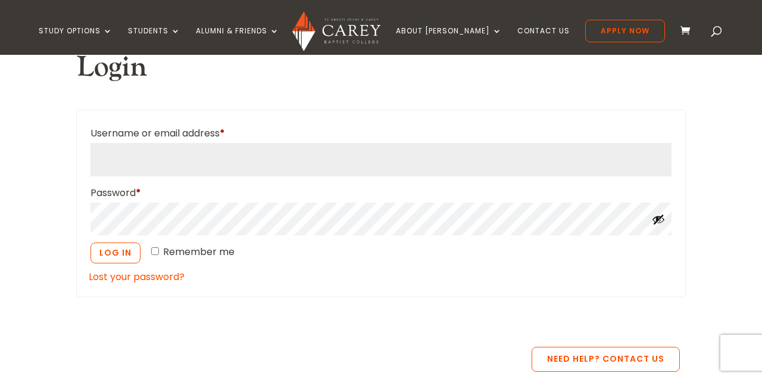
scroll to position [395, 0]
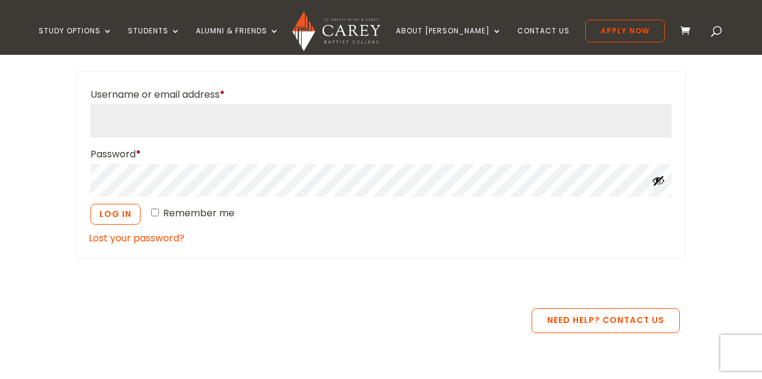
type input "**********"
click at [296, 247] on form "**********" at bounding box center [381, 165] width 610 height 188
click at [164, 239] on link "Lost your password?" at bounding box center [137, 238] width 96 height 14
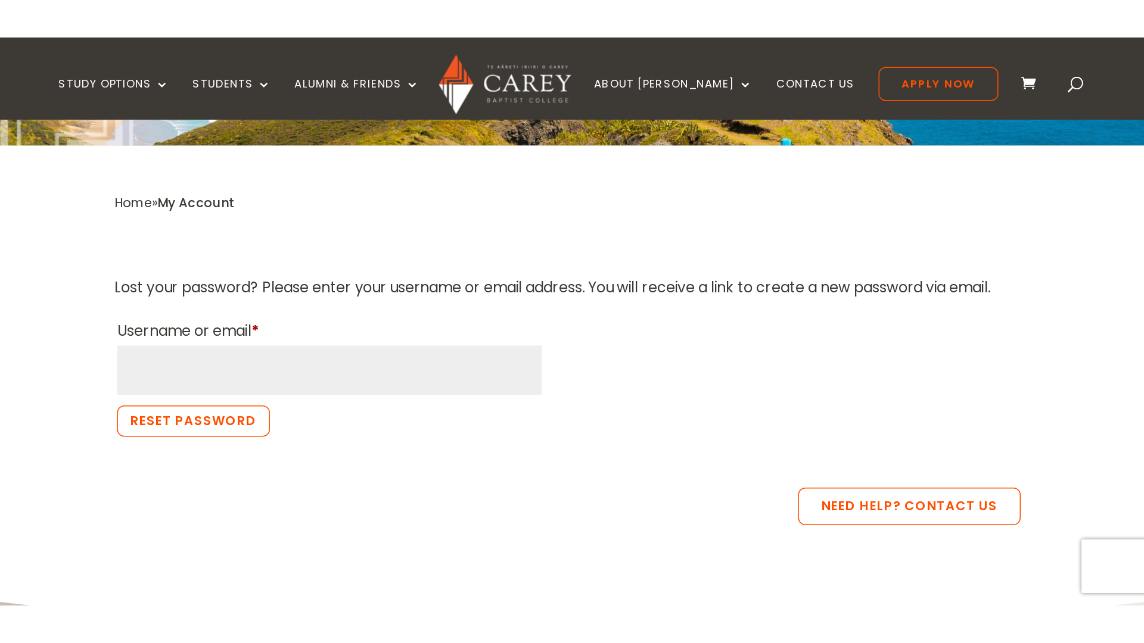
scroll to position [251, 0]
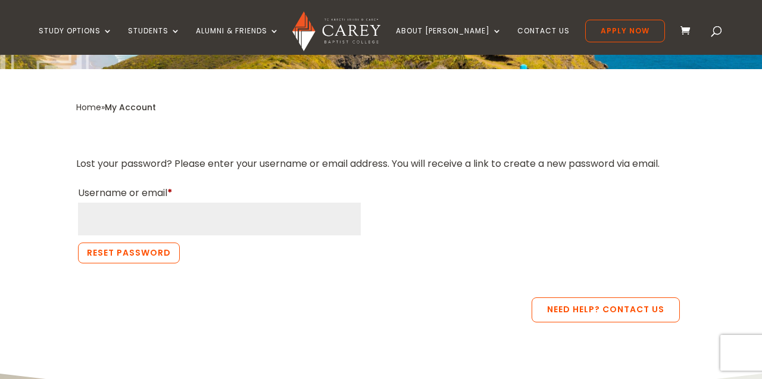
click at [291, 216] on input "Username or email * Required" at bounding box center [219, 219] width 283 height 33
click at [316, 304] on div "Need Help? Contact Us" at bounding box center [378, 309] width 604 height 25
click at [244, 207] on input "Username or email * Required" at bounding box center [219, 219] width 283 height 33
type input "*****"
click at [228, 215] on input "*****" at bounding box center [219, 219] width 283 height 33
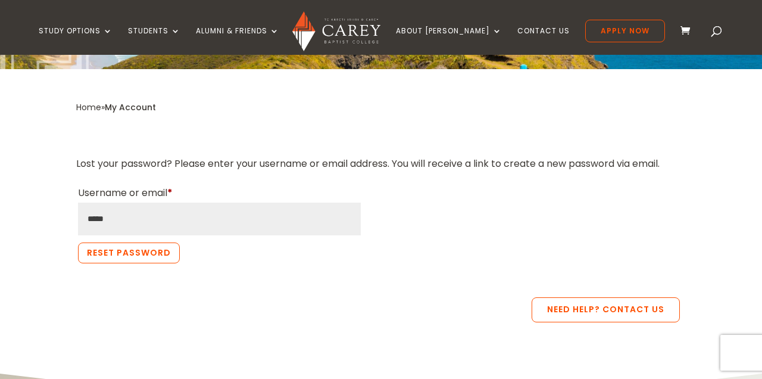
click at [228, 215] on input "*****" at bounding box center [219, 219] width 283 height 33
click at [316, 268] on div "Lost your password? Please enter your username or email address. You will recei…" at bounding box center [381, 206] width 610 height 151
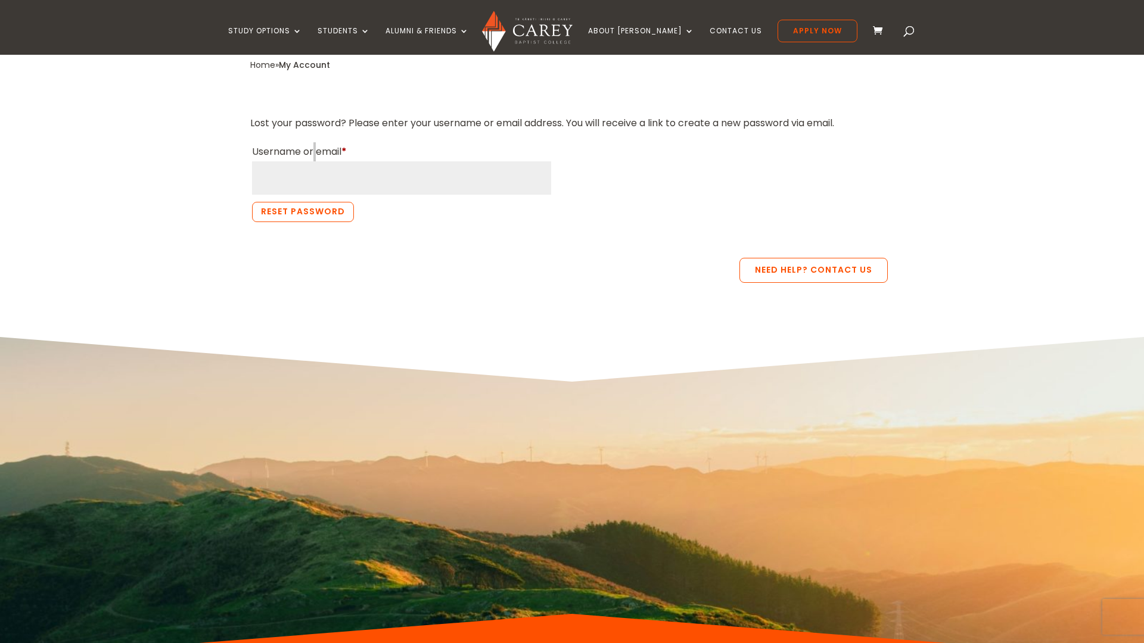
scroll to position [308, 0]
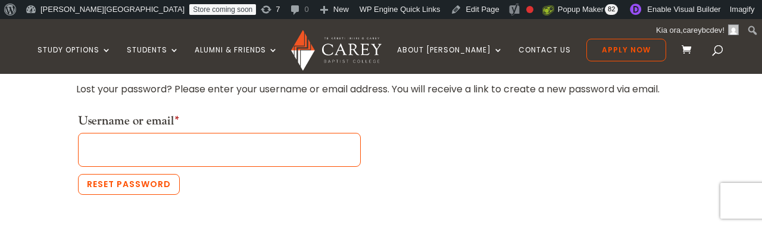
scroll to position [362, 0]
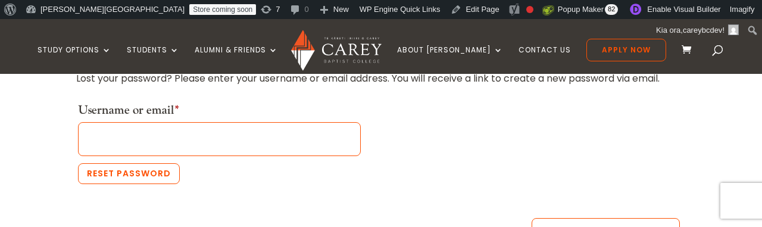
click at [426, 132] on form "Lost your password? Please enter your username or email address. You will recei…" at bounding box center [381, 126] width 610 height 113
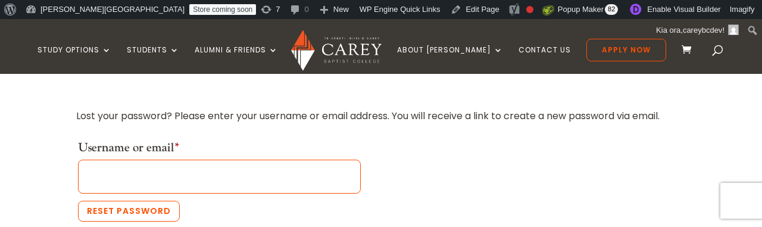
scroll to position [320, 0]
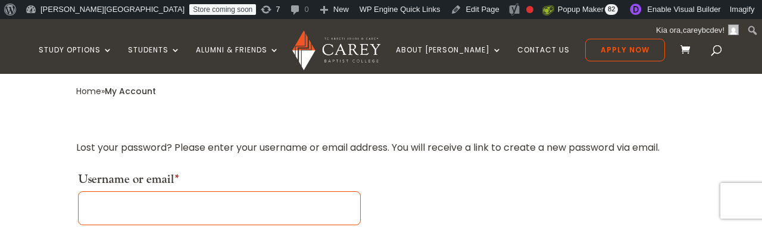
scroll to position [317, 0]
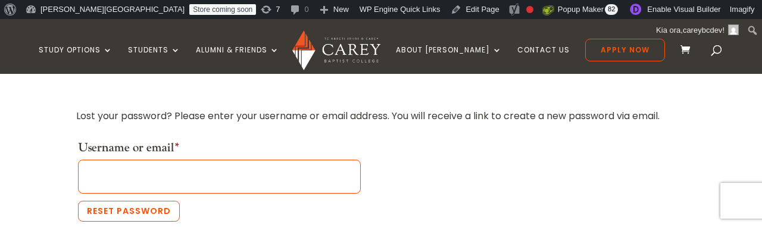
click at [653, 192] on form "Lost your password? Please enter your username or email address. You will recei…" at bounding box center [381, 164] width 610 height 113
click at [668, 199] on p "Reset password" at bounding box center [381, 210] width 610 height 22
click at [630, 191] on form "Lost your password? Please enter your username or email address. You will recei…" at bounding box center [381, 164] width 610 height 113
click at [574, 199] on p "Reset password" at bounding box center [381, 210] width 610 height 22
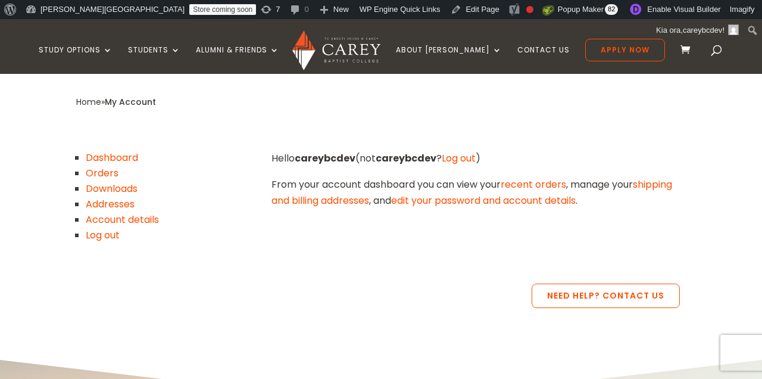
scroll to position [270, 0]
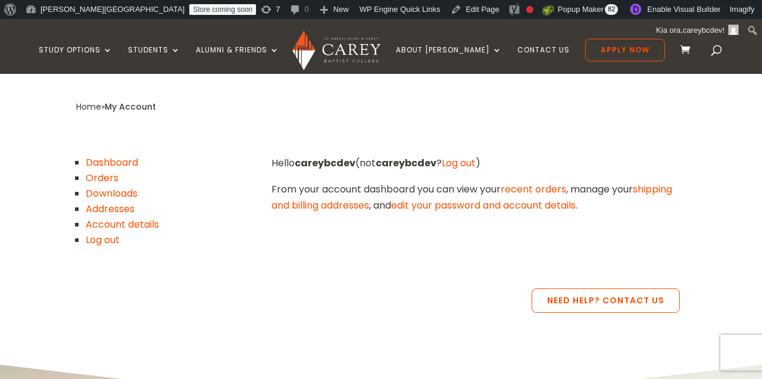
click at [110, 225] on link "Account details" at bounding box center [122, 224] width 73 height 14
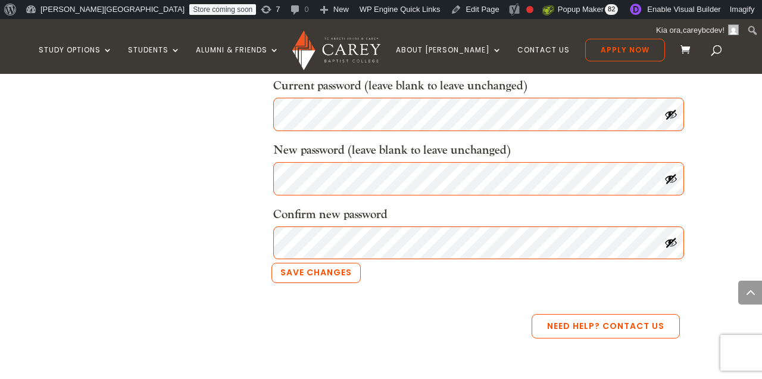
scroll to position [609, 0]
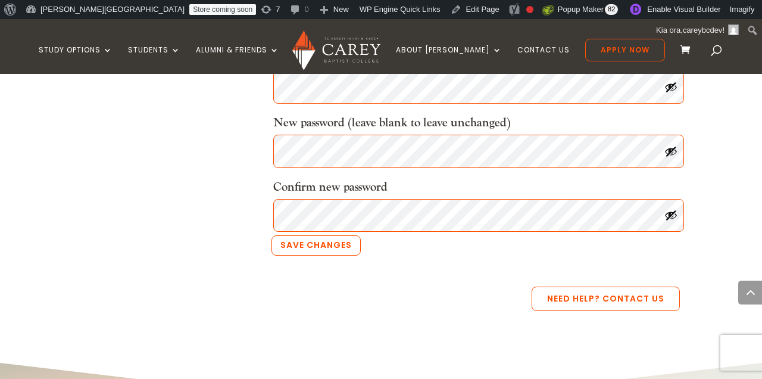
click at [213, 204] on div "**********" at bounding box center [381, 36] width 610 height 440
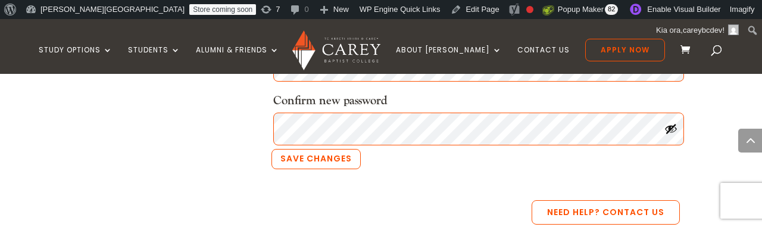
scroll to position [709, 0]
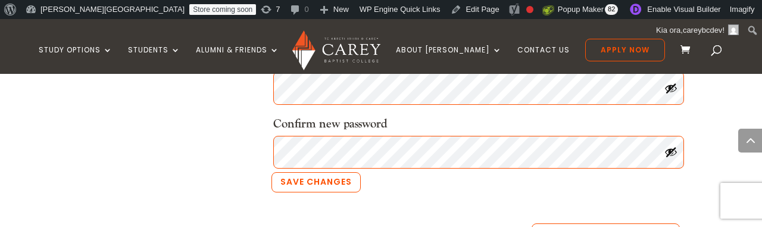
scroll to position [665, 0]
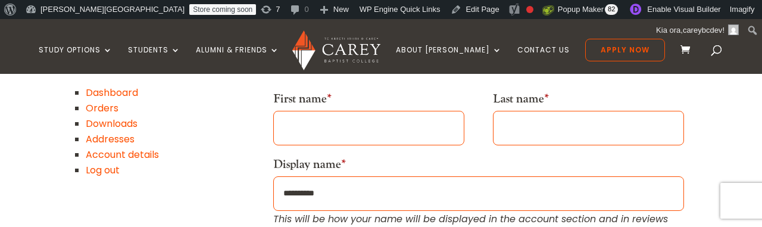
scroll to position [337, 0]
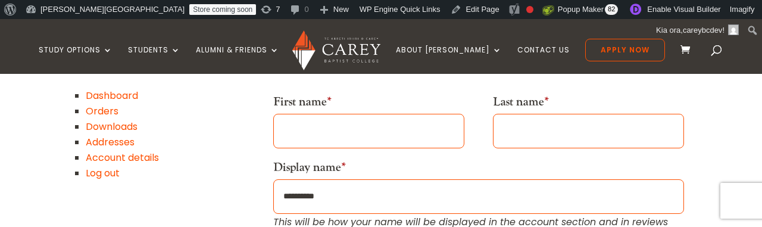
click at [441, 139] on input "First name *" at bounding box center [368, 131] width 191 height 35
type input "****"
click at [255, 170] on li "Log out" at bounding box center [172, 173] width 173 height 15
click at [533, 141] on input "Last name *" at bounding box center [588, 131] width 191 height 35
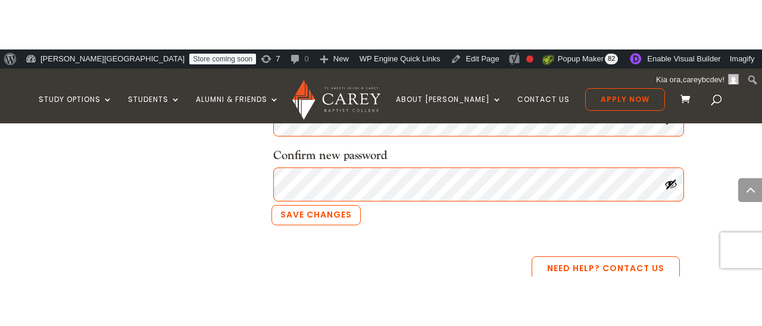
scroll to position [693, 0]
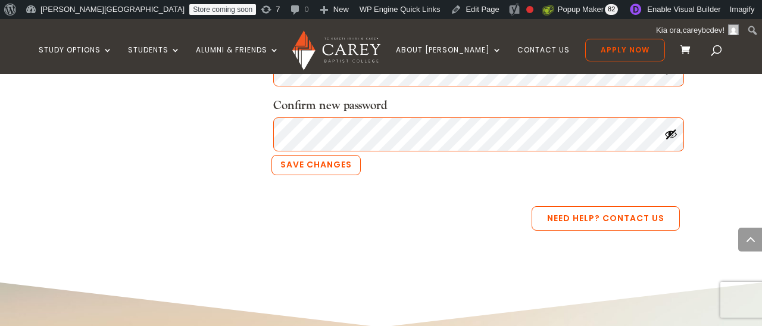
click at [462, 210] on div "Need Help? Contact Us" at bounding box center [378, 218] width 604 height 25
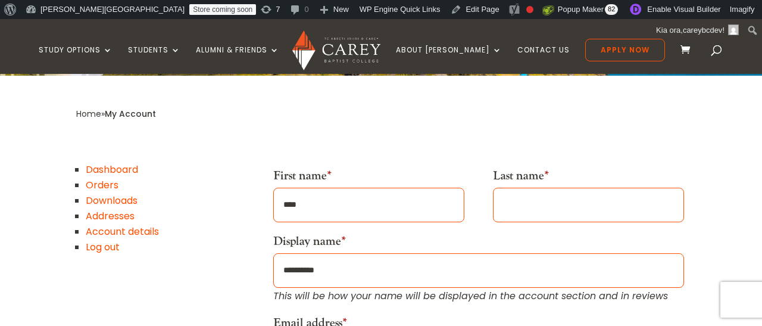
scroll to position [258, 0]
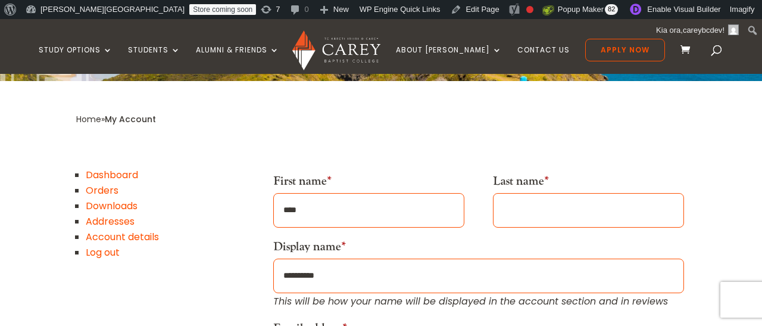
click at [97, 226] on link "Log out" at bounding box center [103, 252] width 34 height 14
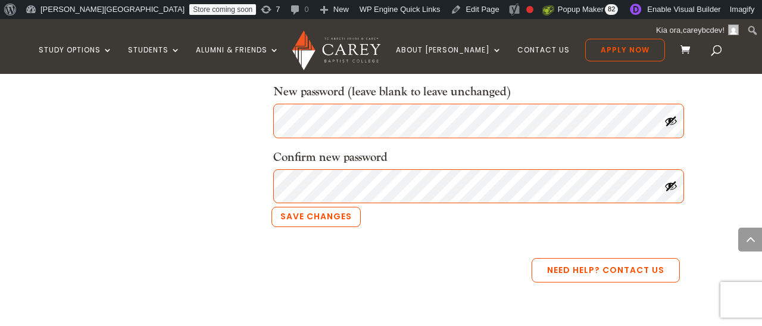
scroll to position [636, 0]
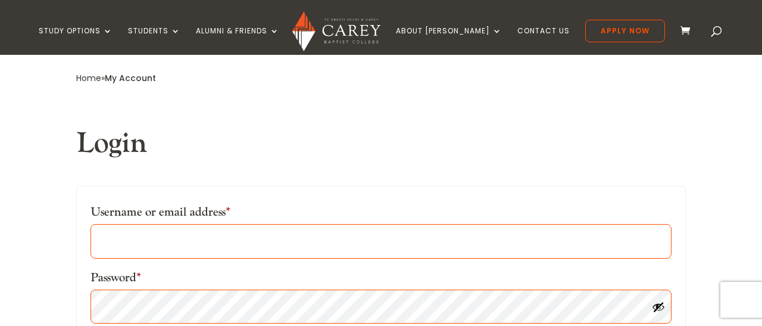
scroll to position [347, 0]
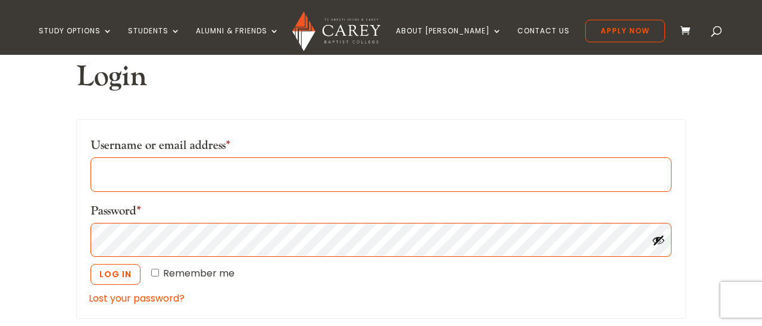
type input "**********"
click at [242, 126] on form "**********" at bounding box center [381, 219] width 610 height 200
click at [256, 176] on input "**********" at bounding box center [381, 174] width 581 height 35
click at [49, 225] on div "**********" at bounding box center [381, 209] width 762 height 472
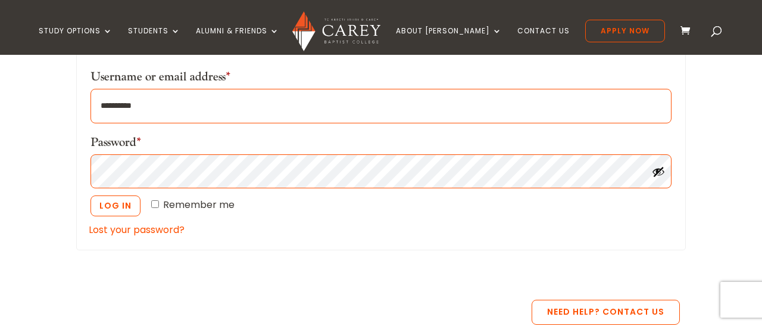
scroll to position [417, 0]
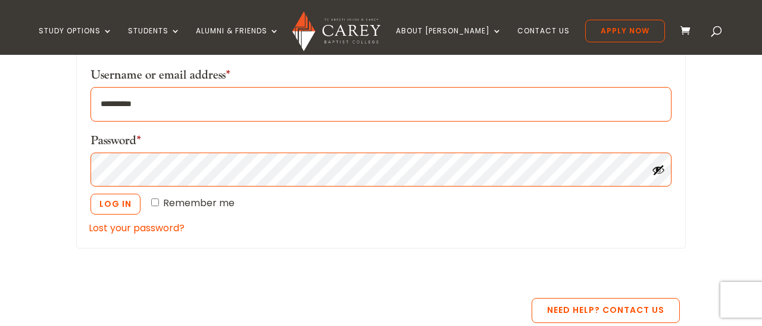
click at [151, 301] on div "Need Help? Contact Us" at bounding box center [378, 310] width 604 height 25
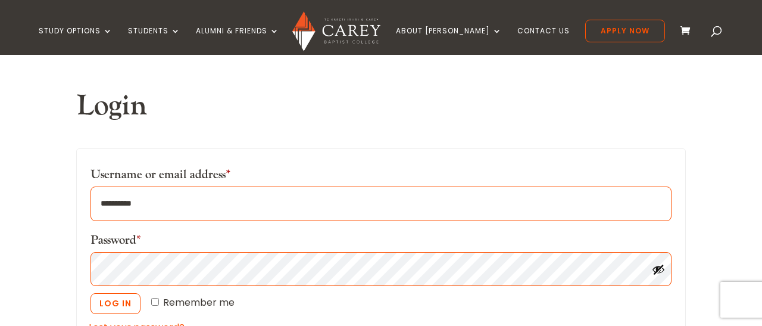
scroll to position [315, 0]
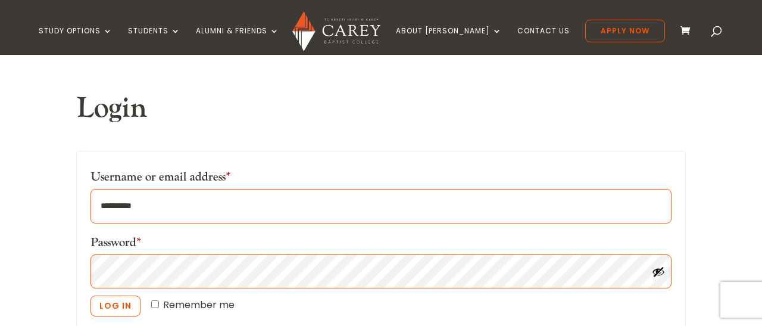
click at [130, 207] on input "**********" at bounding box center [381, 206] width 581 height 35
click at [17, 201] on div "Home » My Account Login Username or email address * Required Password * Require…" at bounding box center [381, 241] width 762 height 472
click at [43, 247] on div "Home » My Account Login Username or email address * Required Password * Require…" at bounding box center [381, 241] width 762 height 472
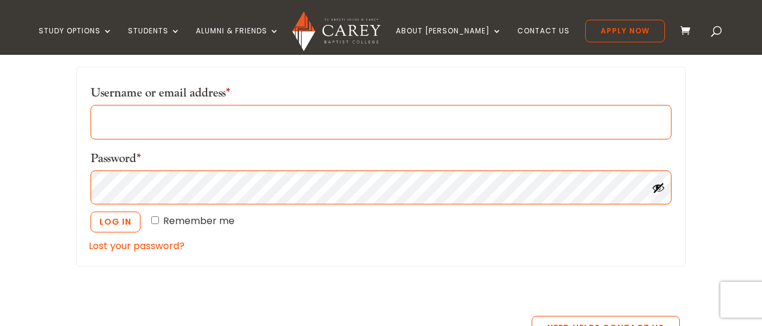
scroll to position [407, 0]
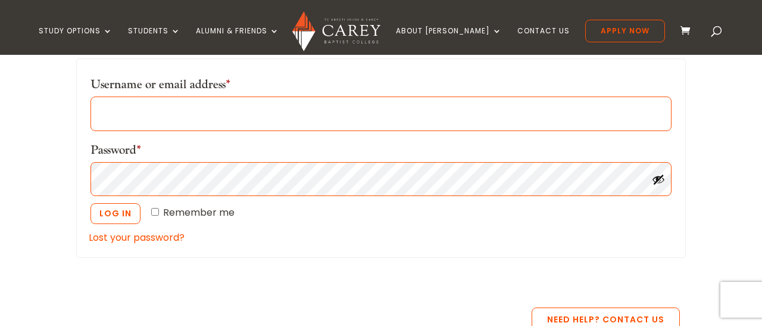
click at [132, 244] on p "Lost your password?" at bounding box center [381, 237] width 585 height 16
click at [132, 236] on link "Lost your password?" at bounding box center [137, 238] width 96 height 14
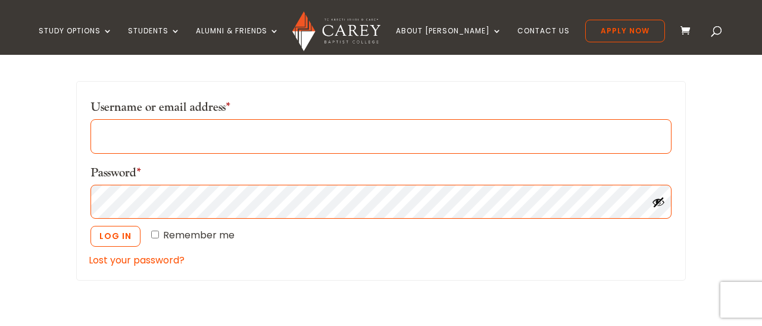
scroll to position [387, 0]
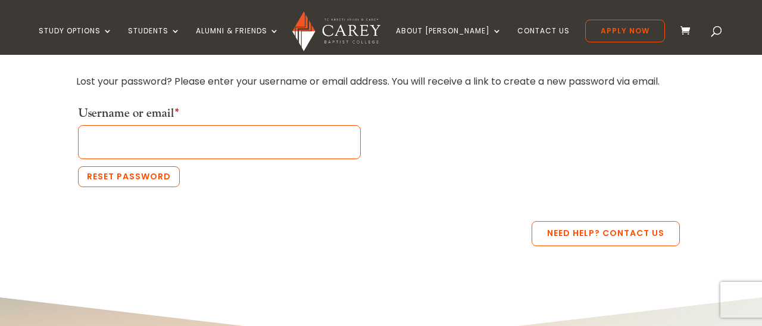
scroll to position [345, 0]
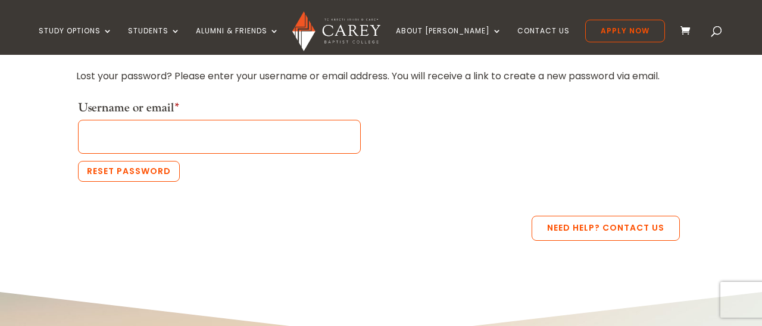
click at [255, 203] on div "Need Help? Contact Us" at bounding box center [381, 230] width 610 height 61
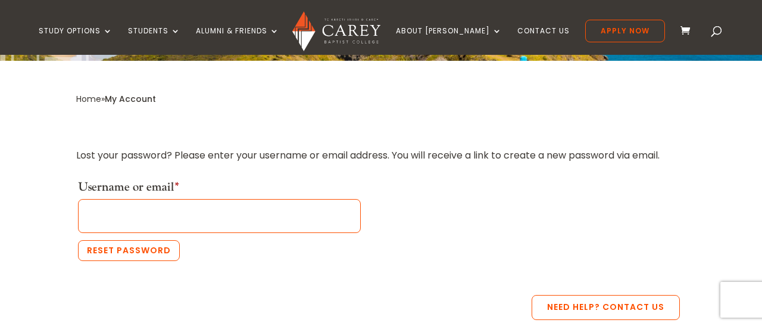
scroll to position [265, 0]
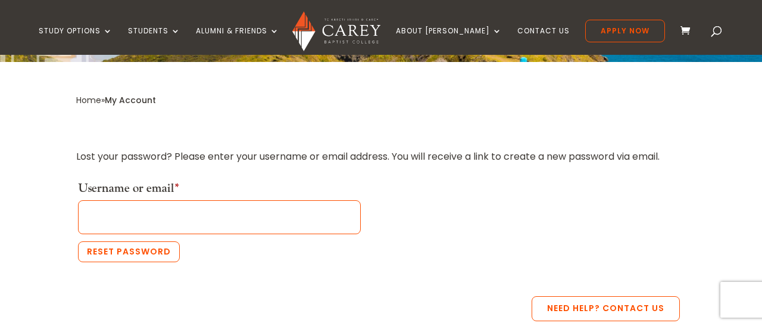
click at [201, 280] on div "Lost your password? Please enter your username or email address. You will recei…" at bounding box center [381, 202] width 610 height 157
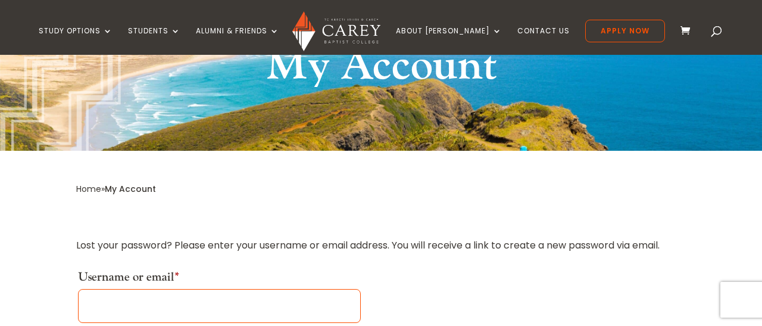
scroll to position [174, 0]
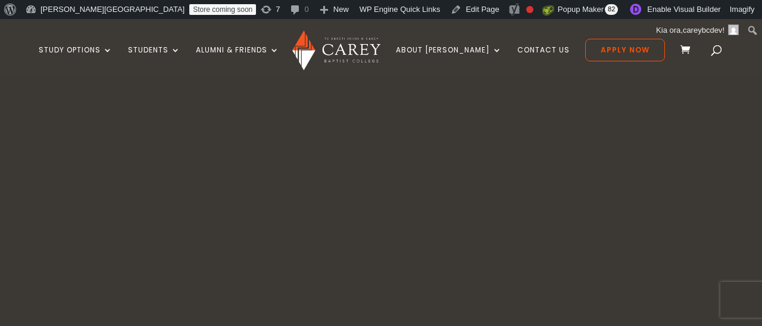
scroll to position [290, 0]
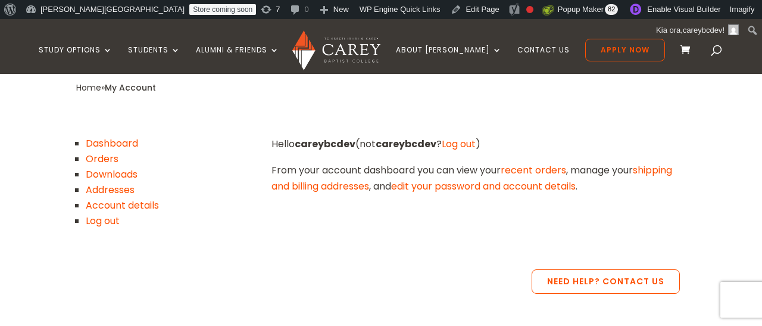
click at [102, 201] on link "Account details" at bounding box center [122, 205] width 73 height 14
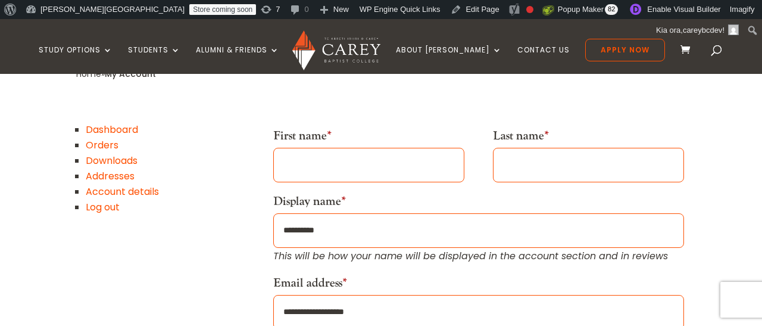
scroll to position [226, 0]
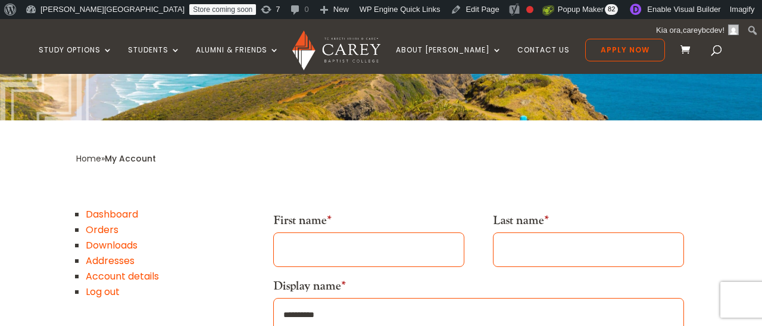
click at [119, 260] on link "Addresses" at bounding box center [110, 261] width 49 height 14
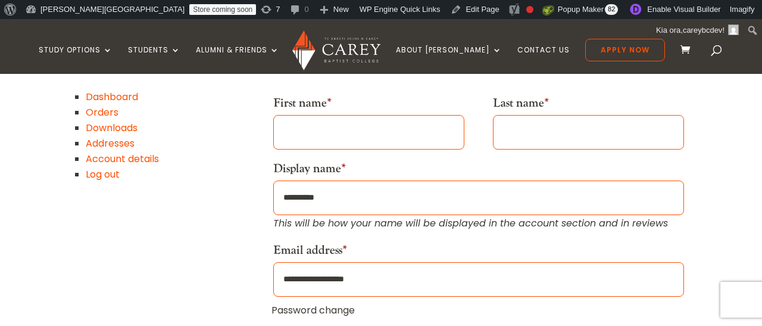
scroll to position [344, 0]
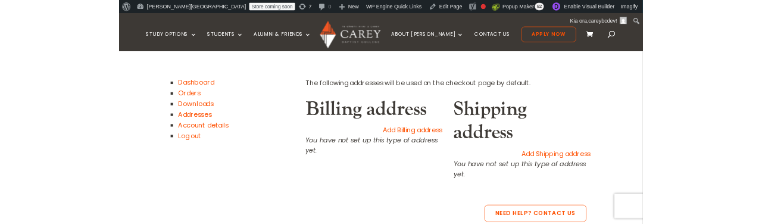
scroll to position [323, 0]
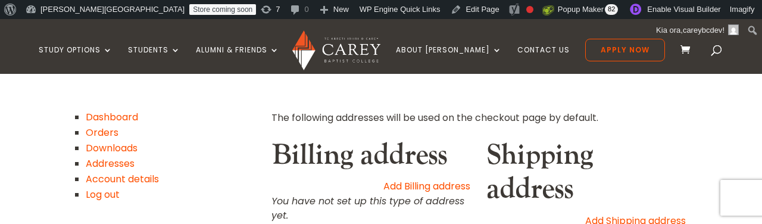
click at [242, 178] on li "Account details" at bounding box center [172, 179] width 173 height 15
click at [541, 164] on h2 "Shipping address" at bounding box center [586, 175] width 199 height 74
click at [232, 125] on li "Orders" at bounding box center [172, 132] width 173 height 15
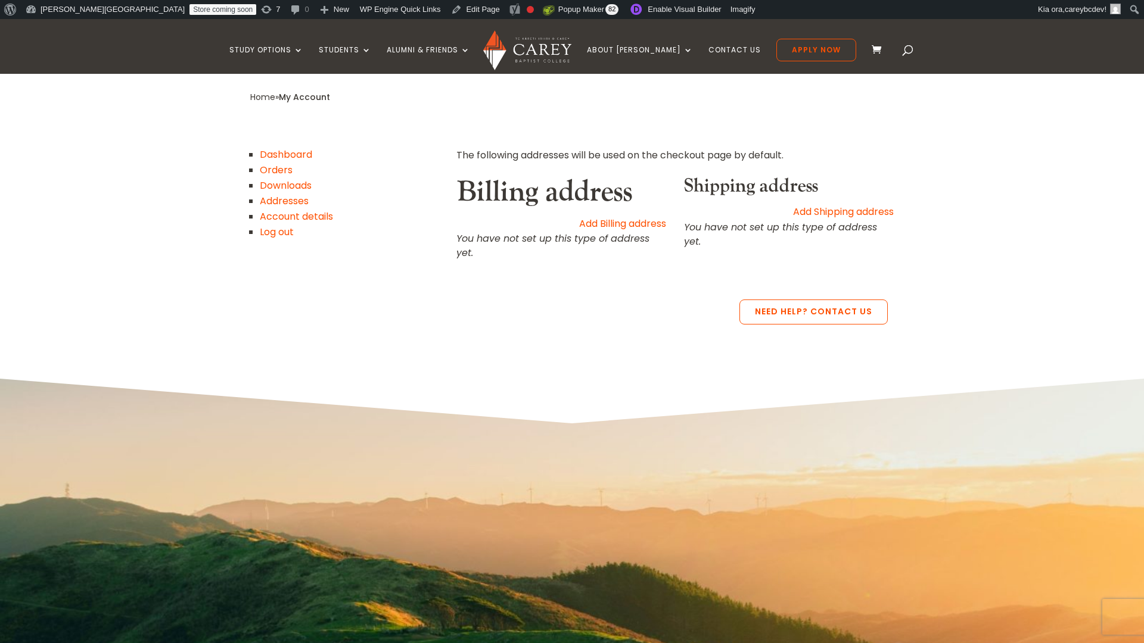
scroll to position [290, 0]
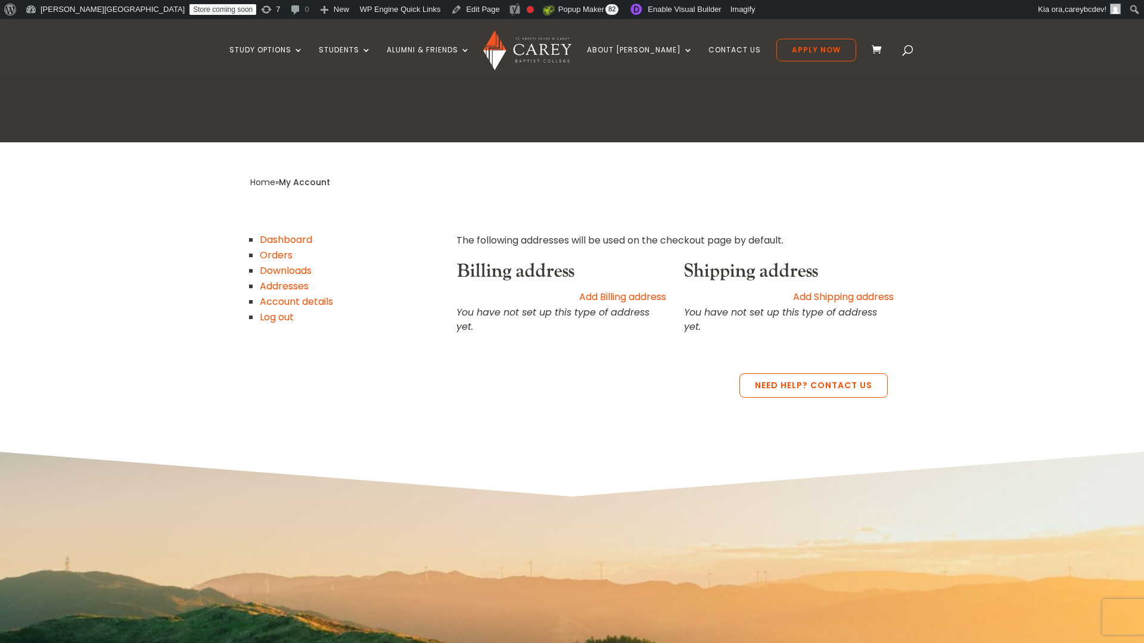
scroll to position [192, 0]
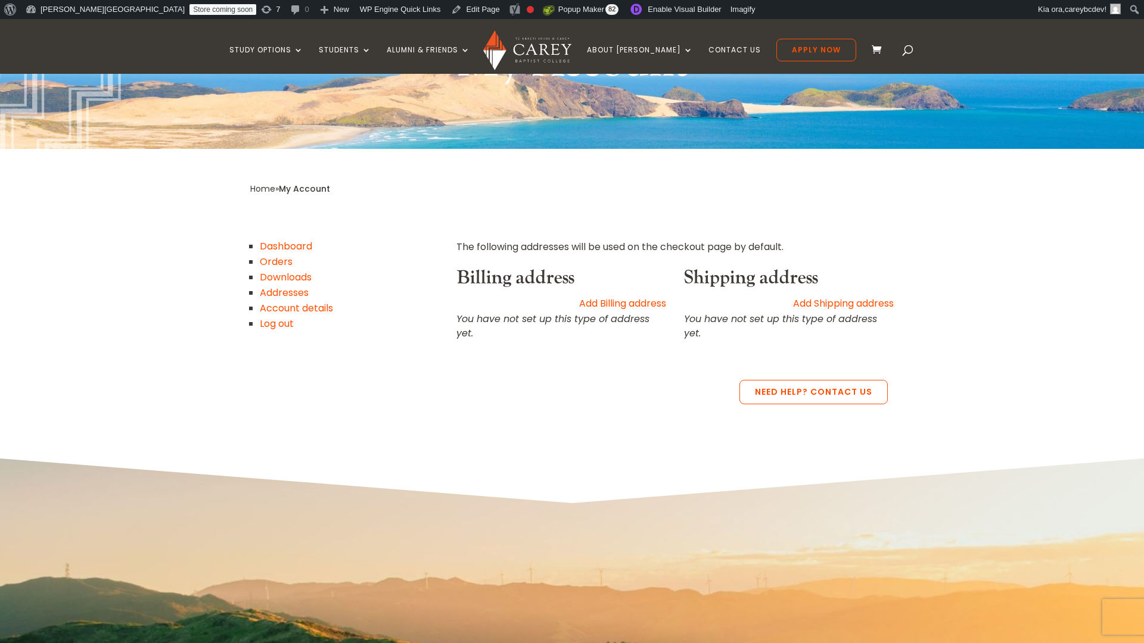
click at [284, 260] on link "Orders" at bounding box center [276, 262] width 33 height 14
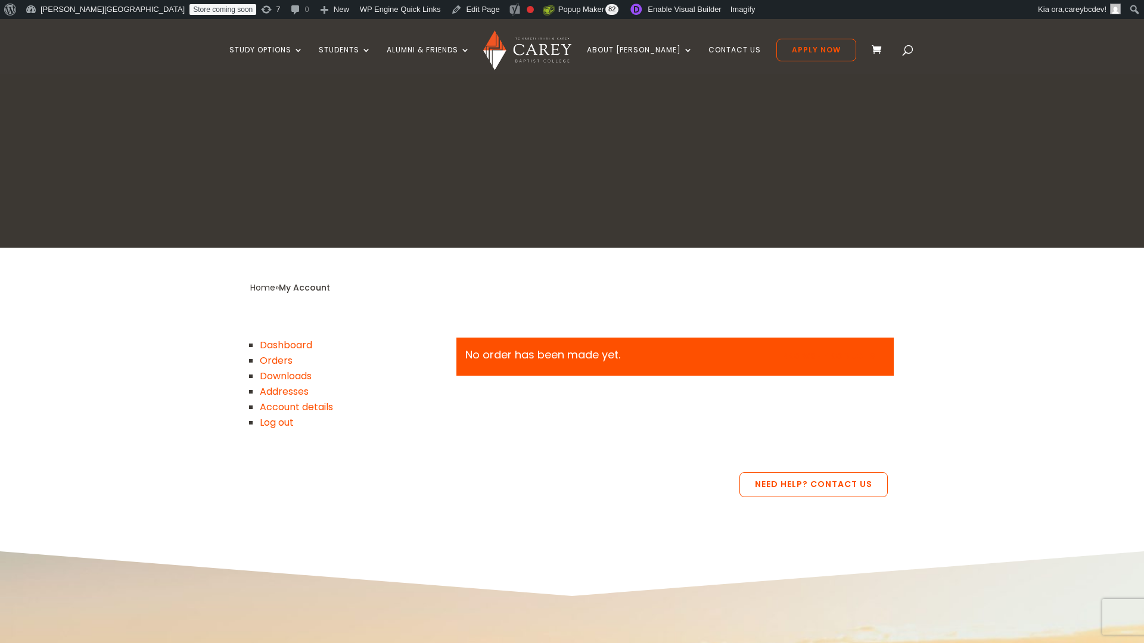
scroll to position [94, 0]
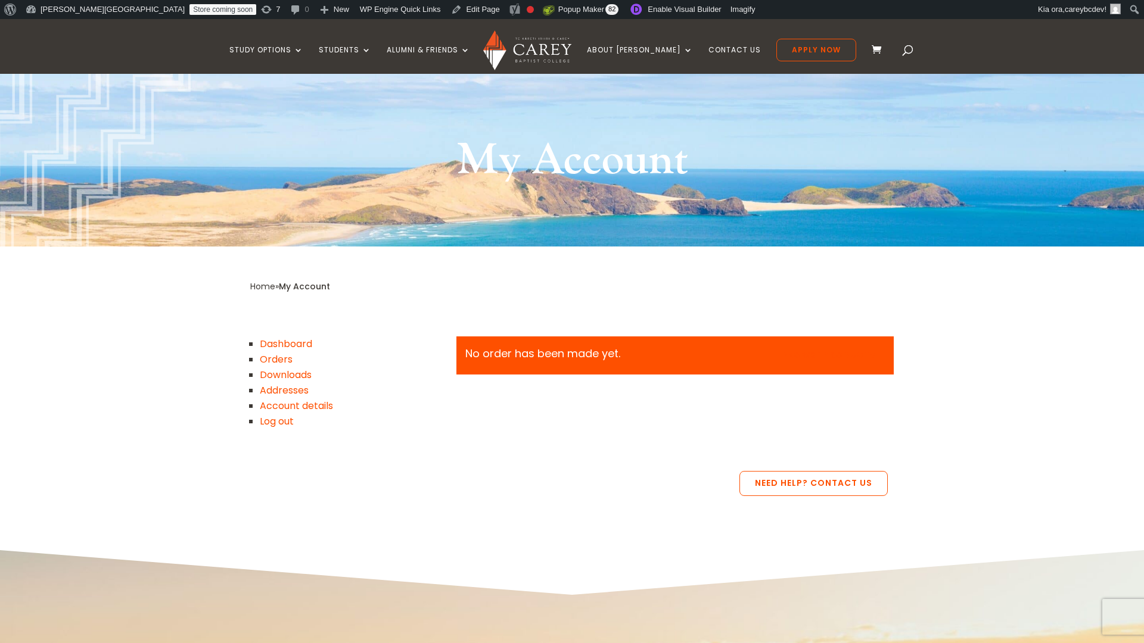
click at [284, 342] on link "Dashboard" at bounding box center [286, 344] width 52 height 14
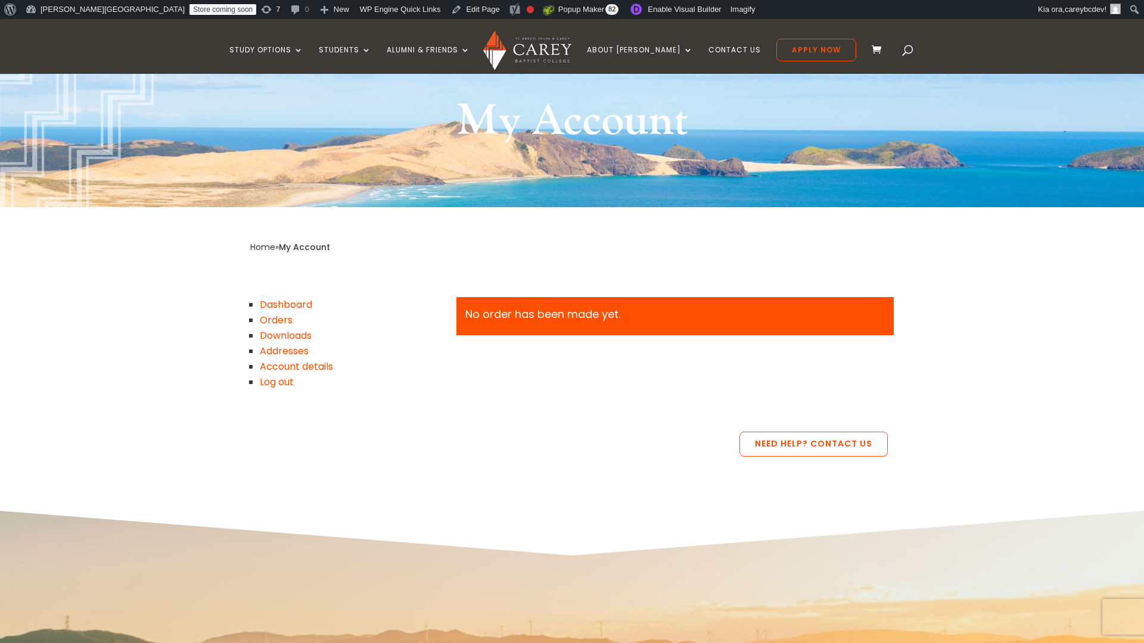
scroll to position [247, 0]
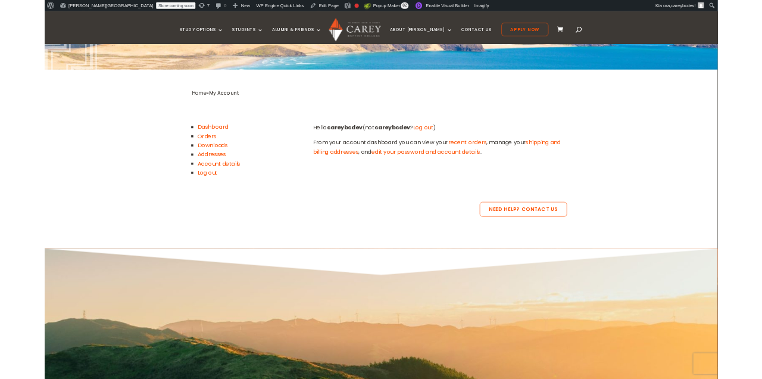
scroll to position [216, 0]
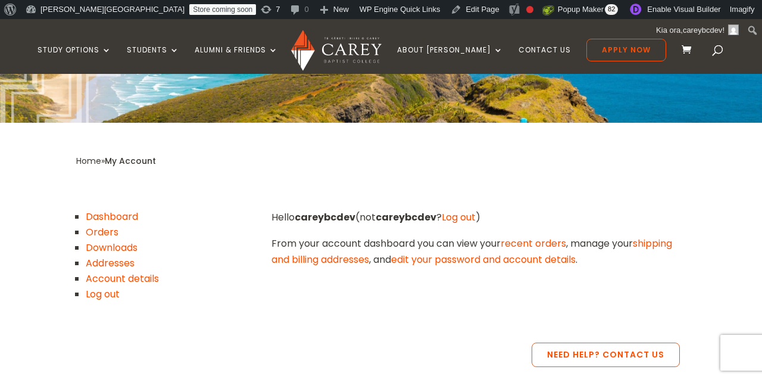
click at [528, 165] on p "Home » My Account" at bounding box center [381, 161] width 610 height 16
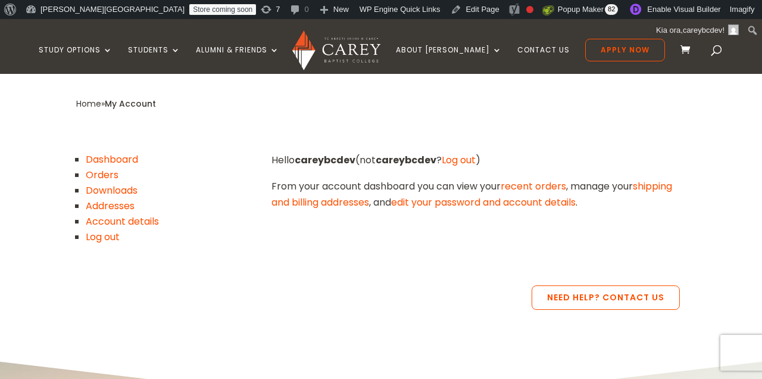
scroll to position [223, 0]
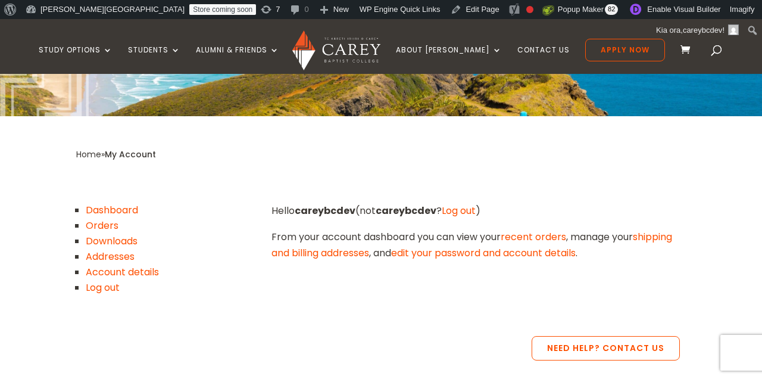
click at [456, 284] on div "Dashboard Orders Downloads Addresses Account details Log out Hello [PERSON_NAME…" at bounding box center [381, 254] width 610 height 102
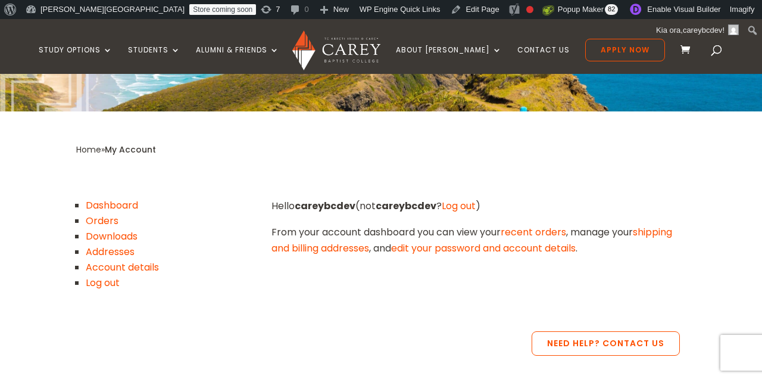
scroll to position [297, 0]
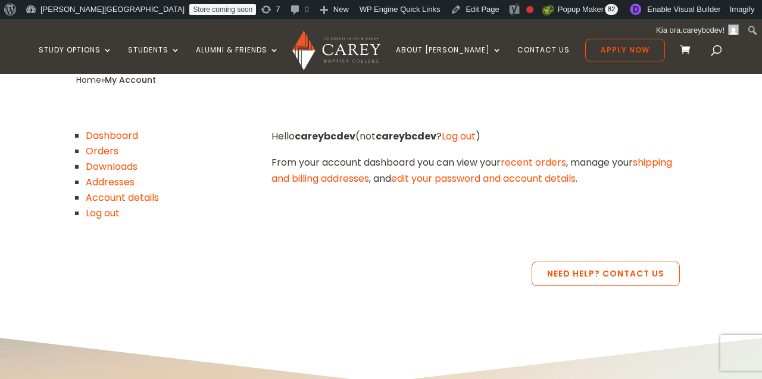
click at [372, 255] on div "Need Help? Contact Us" at bounding box center [381, 276] width 610 height 61
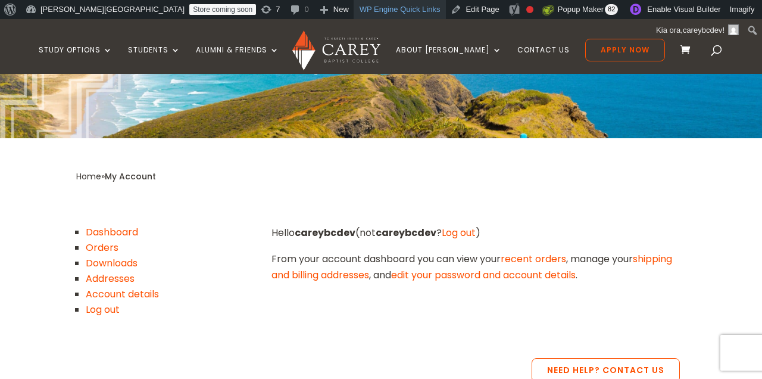
scroll to position [170, 0]
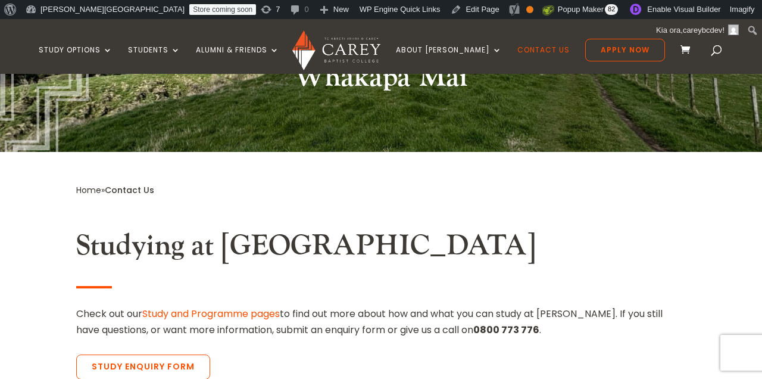
scroll to position [204, 0]
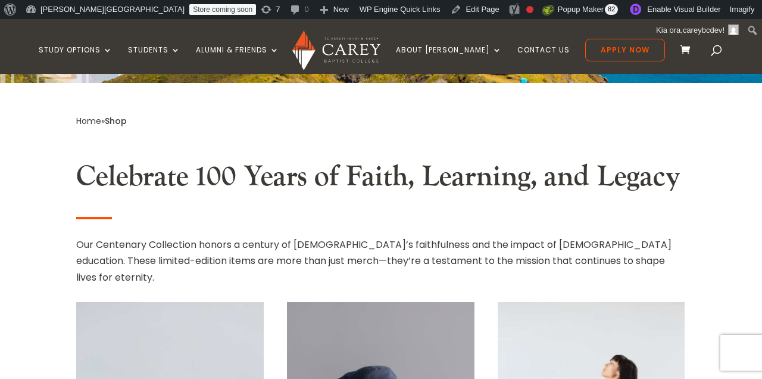
scroll to position [264, 0]
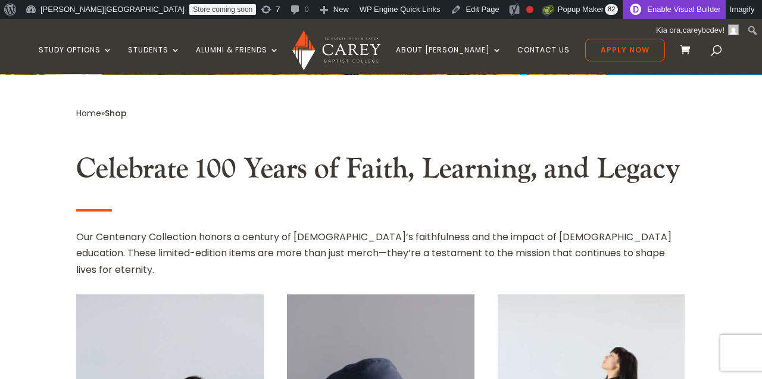
click at [623, 14] on link "Enable Visual Builder" at bounding box center [674, 9] width 102 height 19
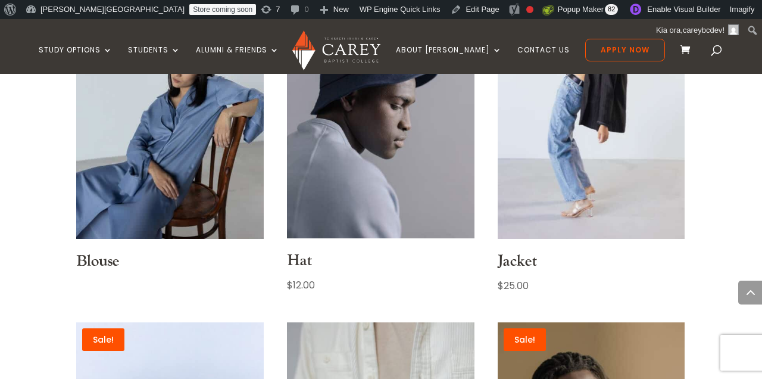
scroll to position [606, 0]
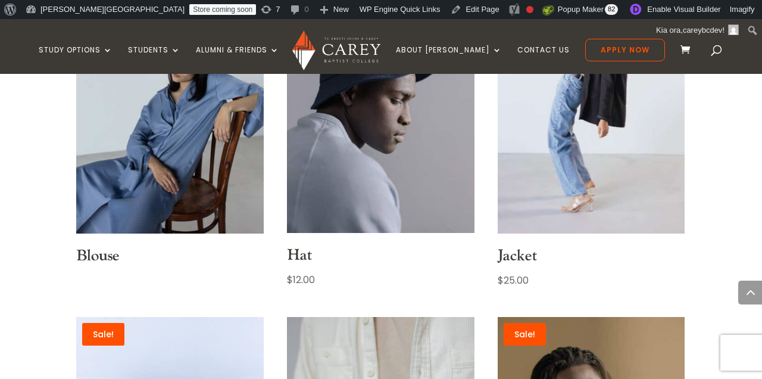
click at [681, 52] on span at bounding box center [688, 50] width 15 height 14
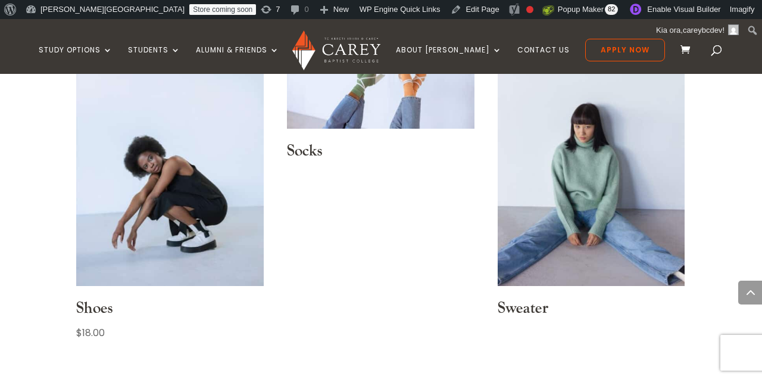
scroll to position [1079, 0]
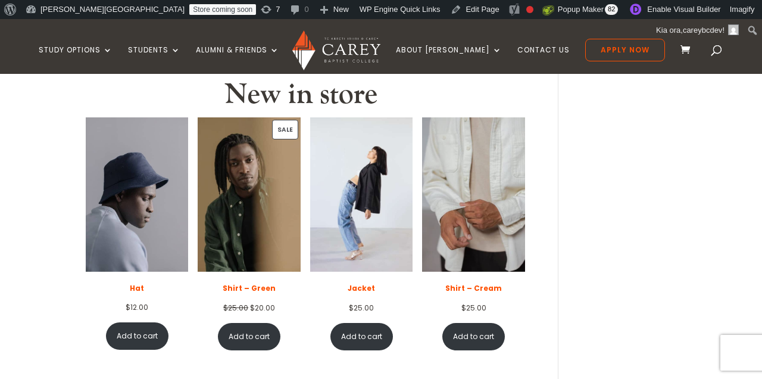
scroll to position [204, 0]
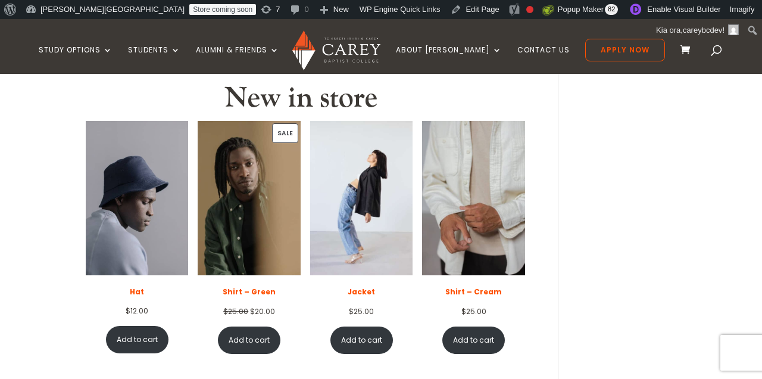
click at [543, 101] on div "Cart Your cart is currently empty! New in store Hat $ 12.00 Add to cart Sale Pr…" at bounding box center [317, 155] width 483 height 504
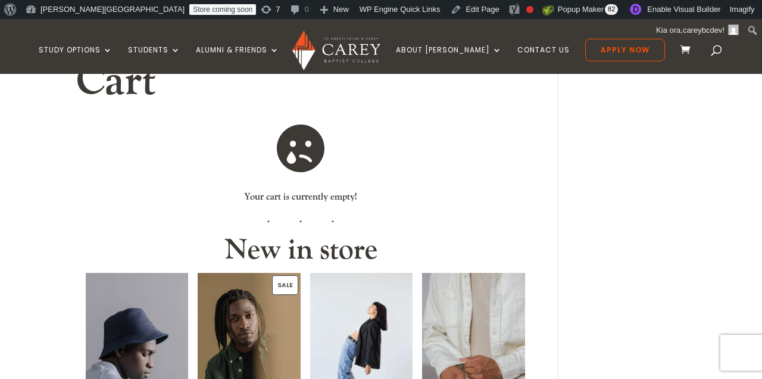
scroll to position [0, 0]
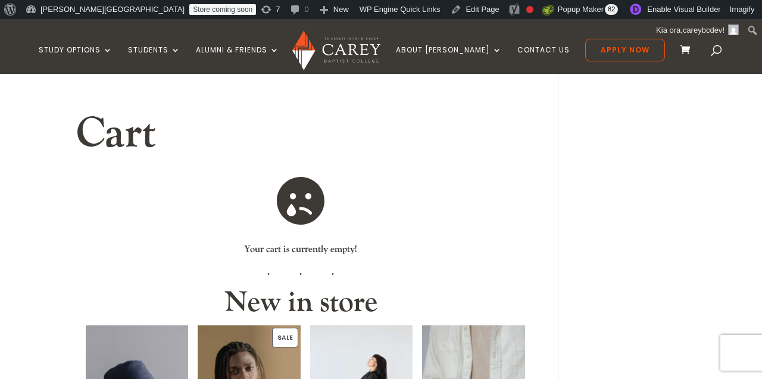
click at [549, 145] on div "Cart Your cart is currently empty! New in store Hat $ 12.00 Add to cart Sale Pr…" at bounding box center [317, 360] width 483 height 504
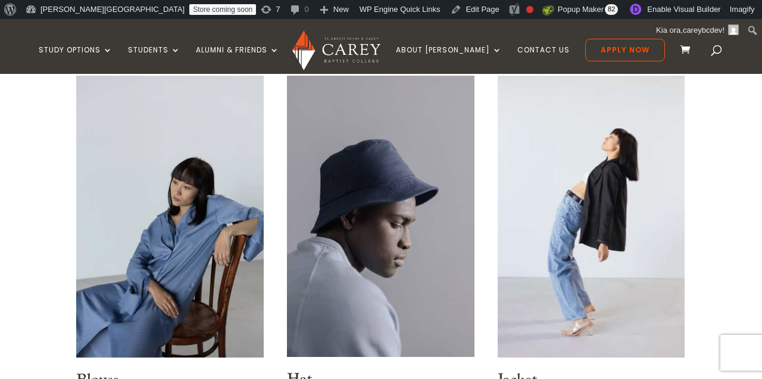
scroll to position [491, 0]
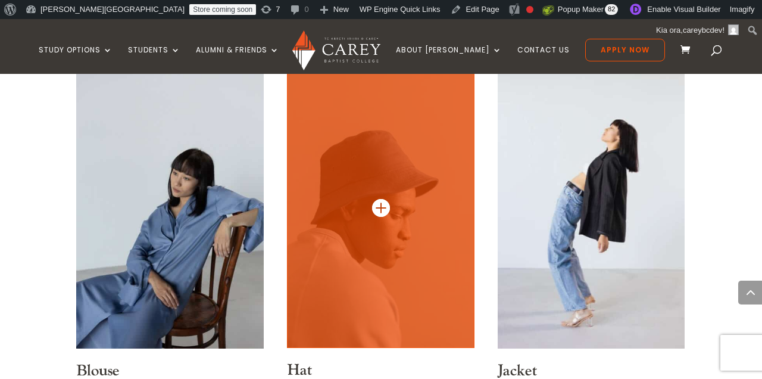
click at [397, 143] on img at bounding box center [381, 207] width 188 height 281
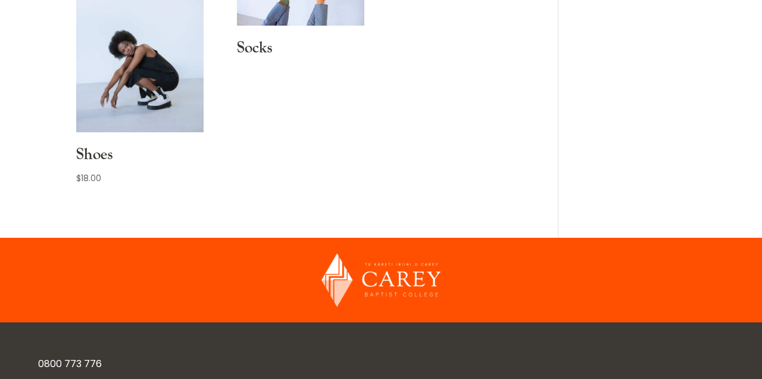
scroll to position [930, 0]
